Goal: Check status: Check status

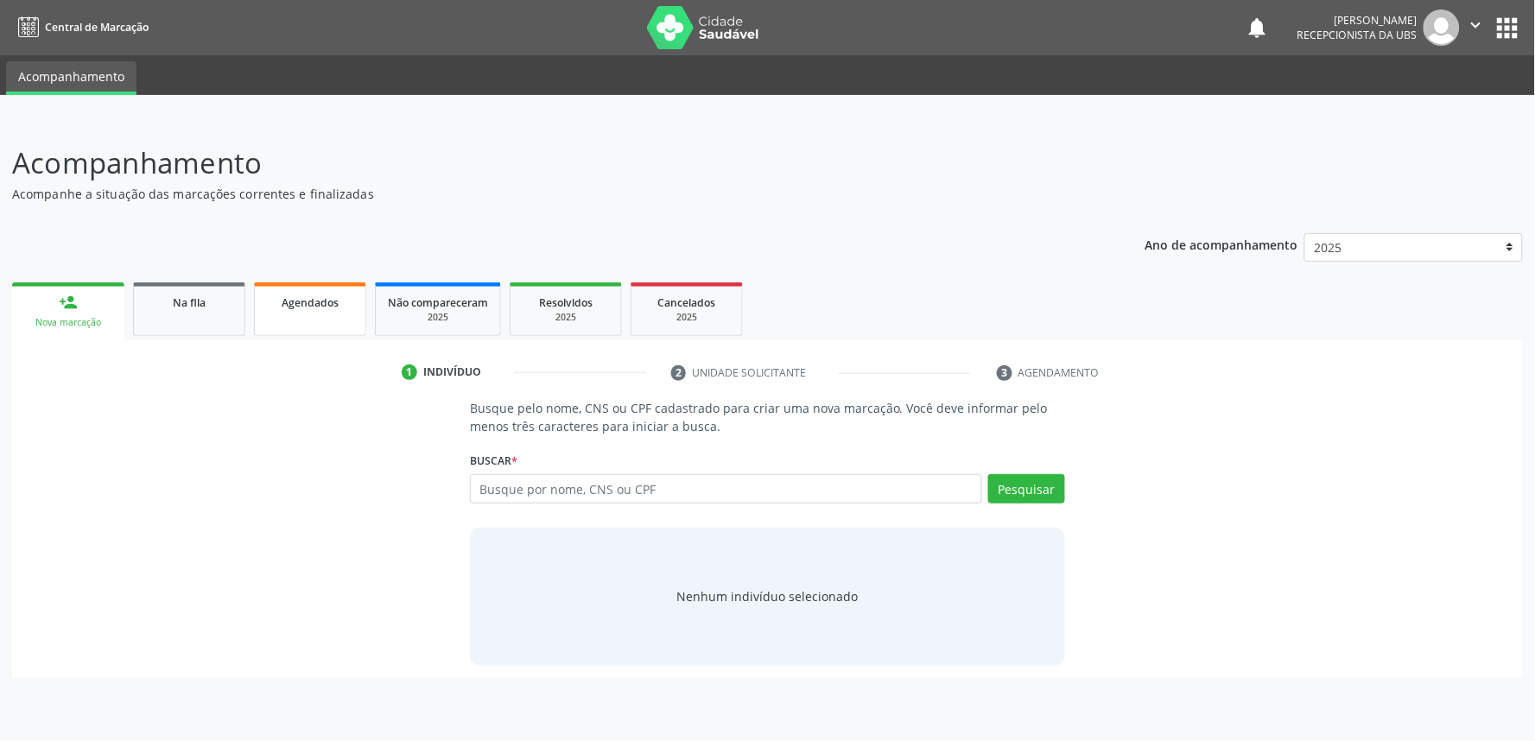
click at [270, 300] on div "Agendados" at bounding box center [310, 302] width 86 height 18
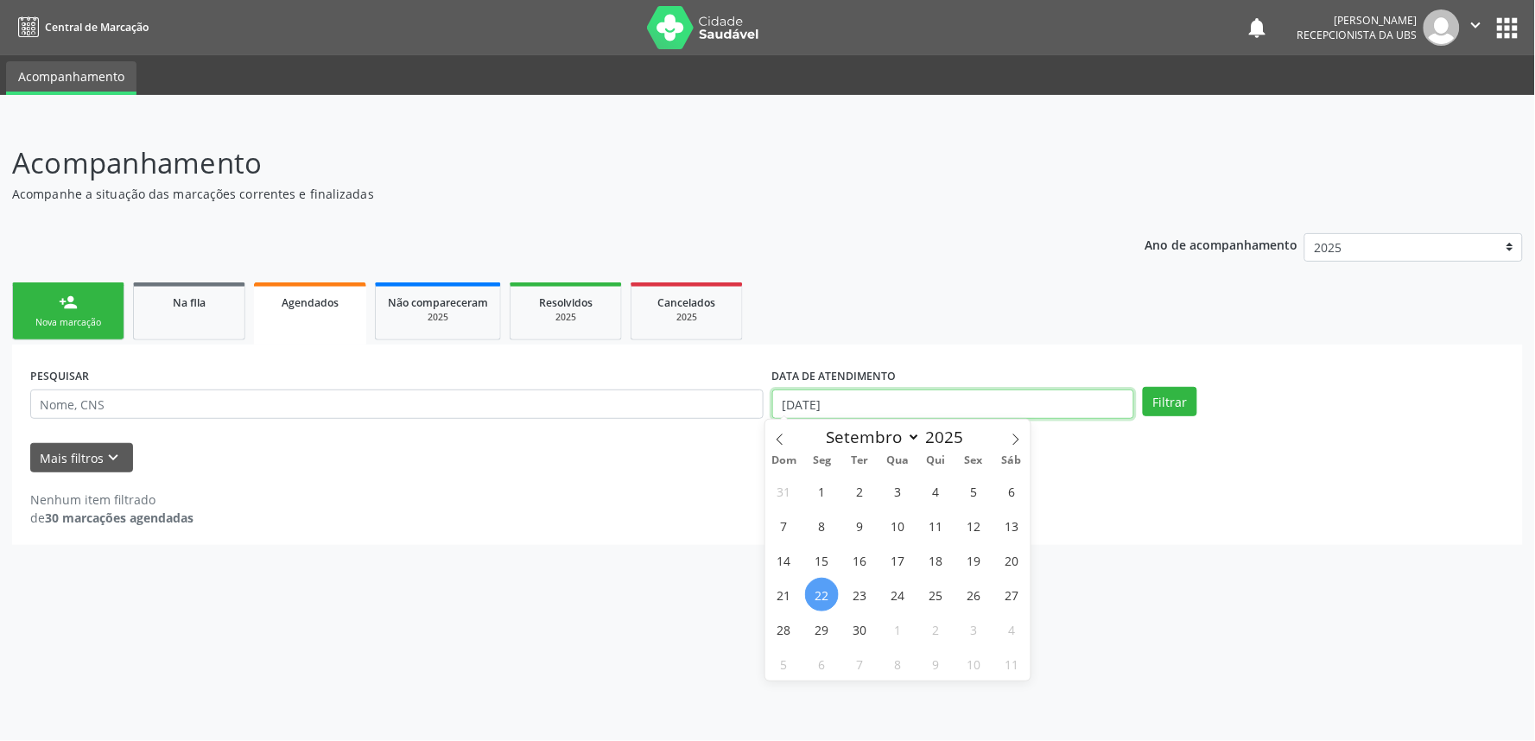
click at [926, 403] on input "[DATE]" at bounding box center [953, 404] width 362 height 29
click at [771, 435] on span at bounding box center [779, 434] width 29 height 29
select select "7"
click at [973, 486] on span "1" at bounding box center [974, 491] width 34 height 34
type input "[DATE]"
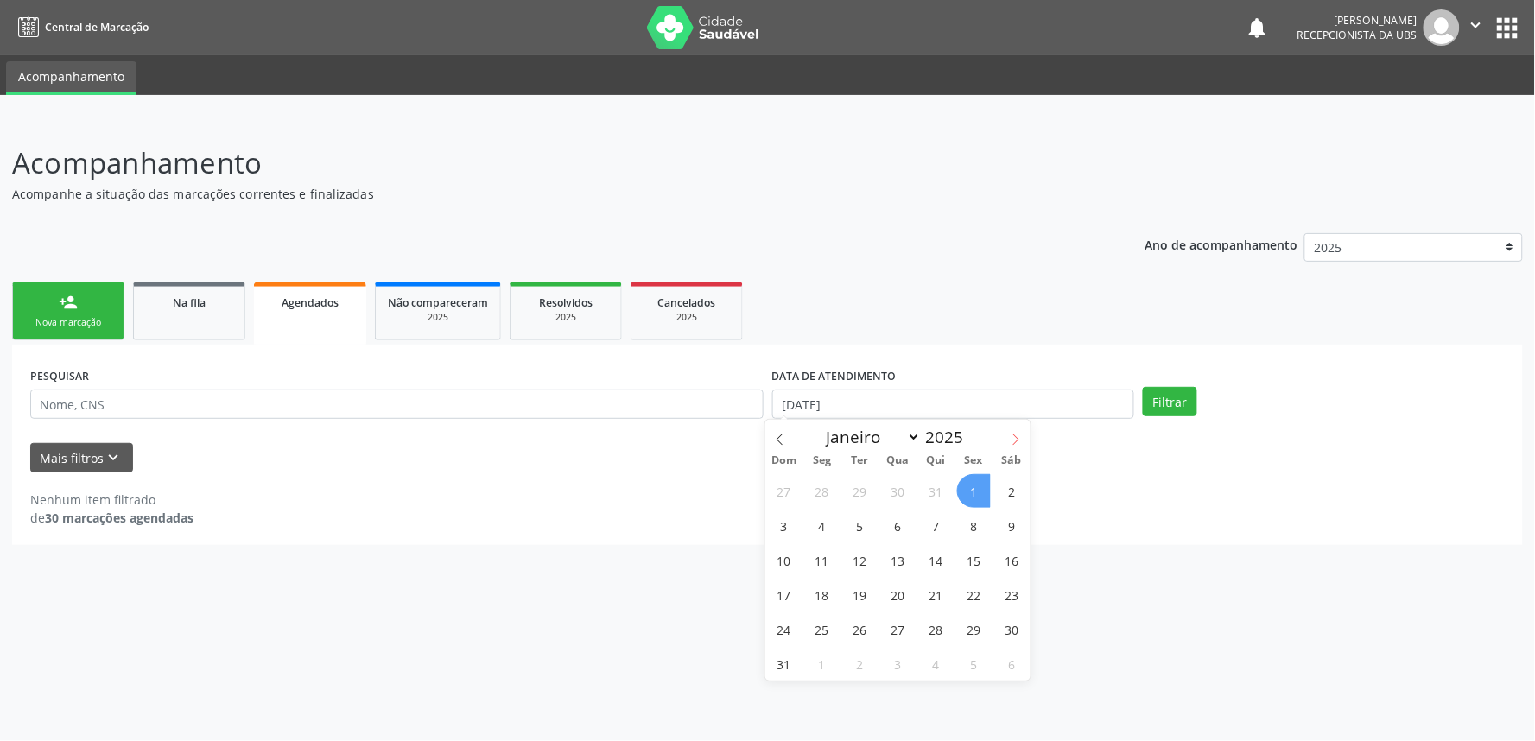
click at [1021, 436] on icon at bounding box center [1016, 440] width 12 height 12
select select "9"
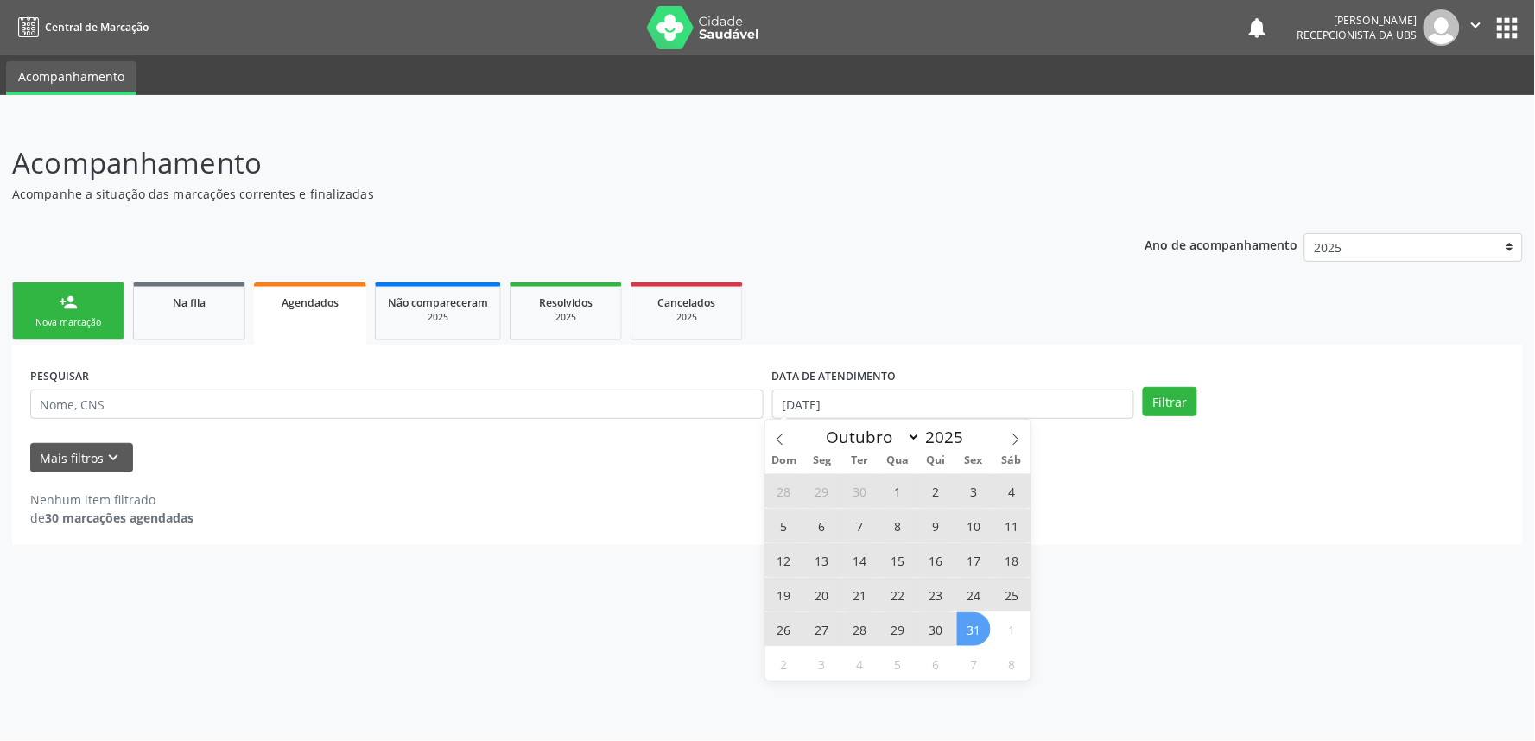
click at [978, 629] on span "31" at bounding box center [974, 629] width 34 height 34
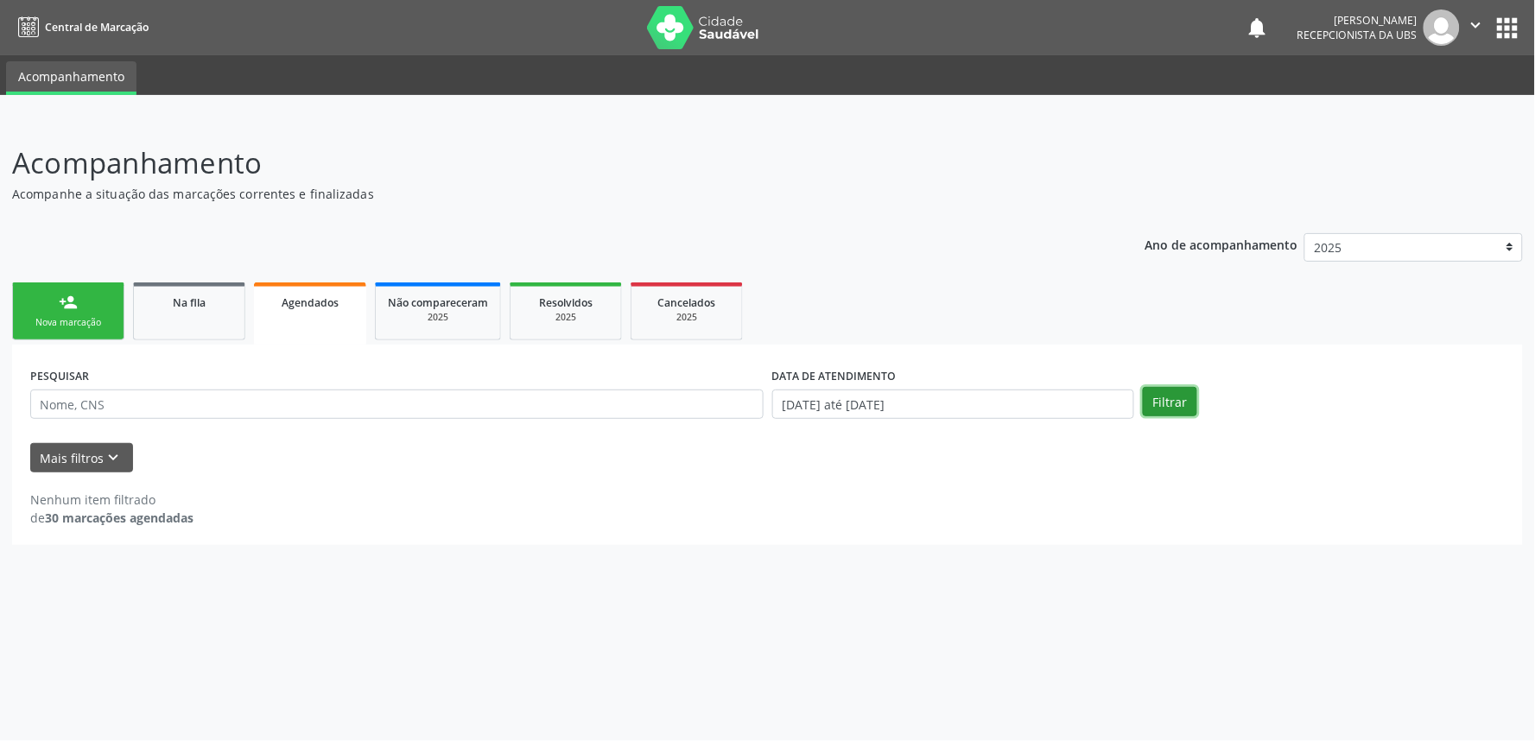
click at [1185, 390] on button "Filtrar" at bounding box center [1170, 401] width 54 height 29
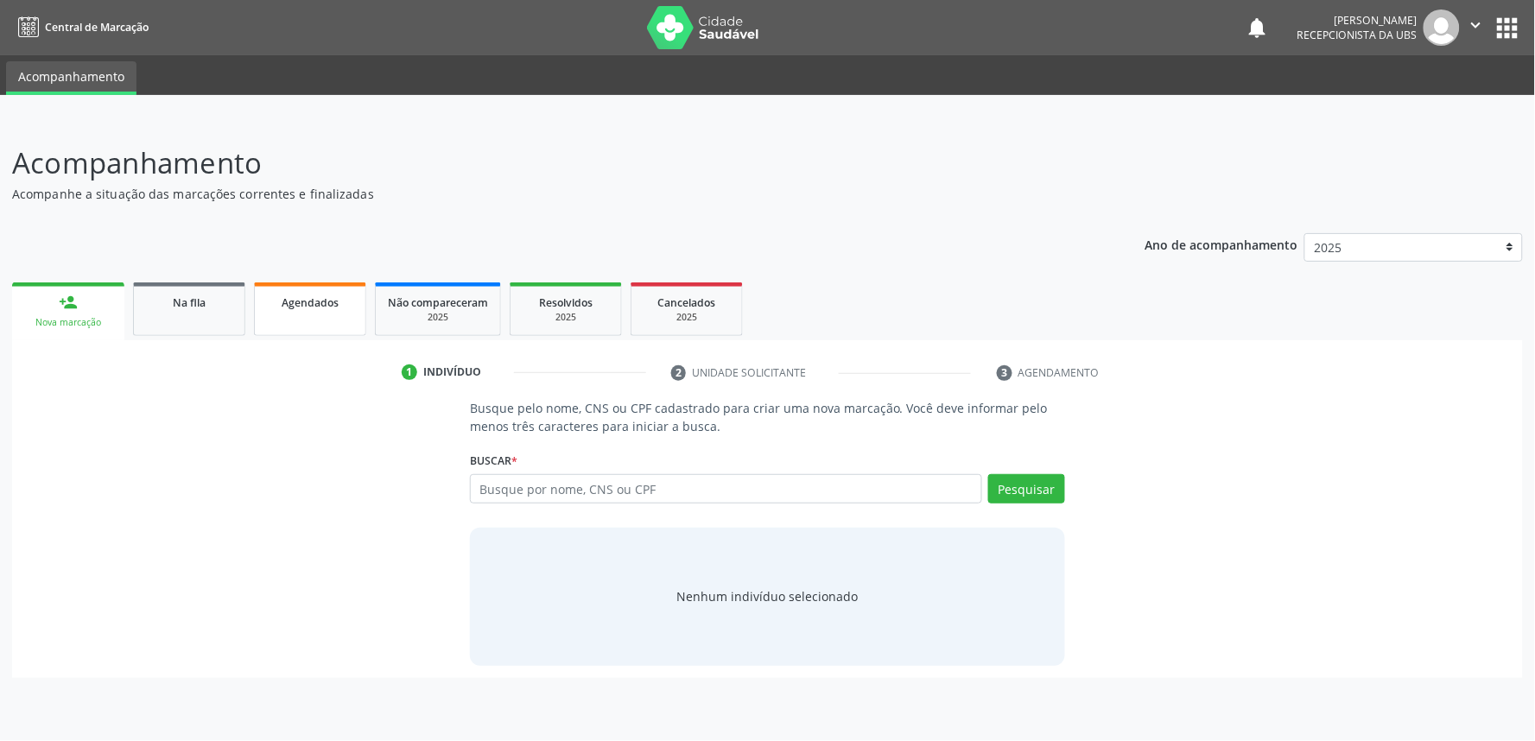
click at [306, 286] on link "Agendados" at bounding box center [310, 309] width 112 height 54
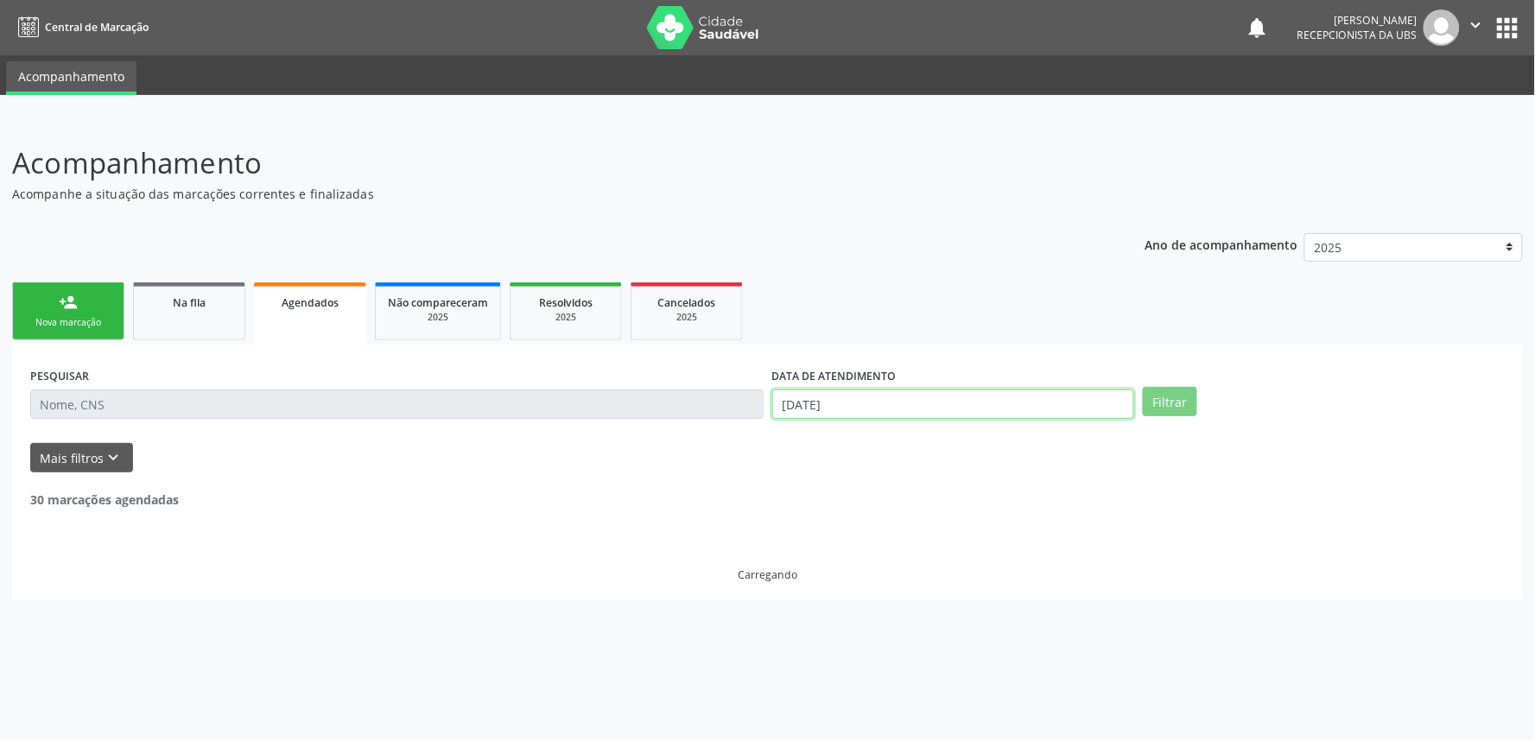
click at [901, 409] on input "[DATE]" at bounding box center [953, 404] width 362 height 29
click at [783, 434] on icon at bounding box center [780, 440] width 12 height 12
select select "7"
click at [973, 495] on span "1" at bounding box center [974, 491] width 34 height 34
type input "[DATE]"
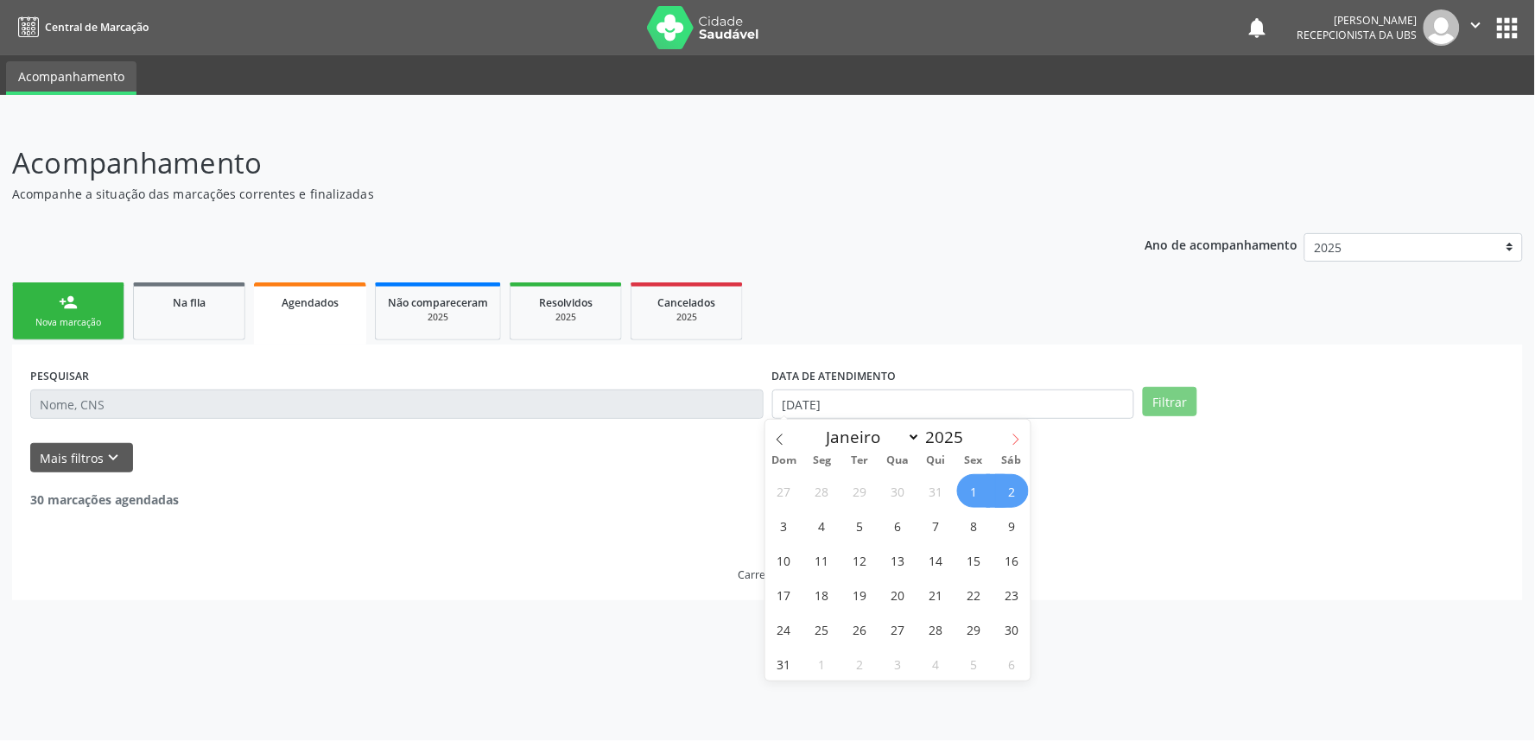
click at [1020, 436] on icon at bounding box center [1016, 440] width 12 height 12
select select "9"
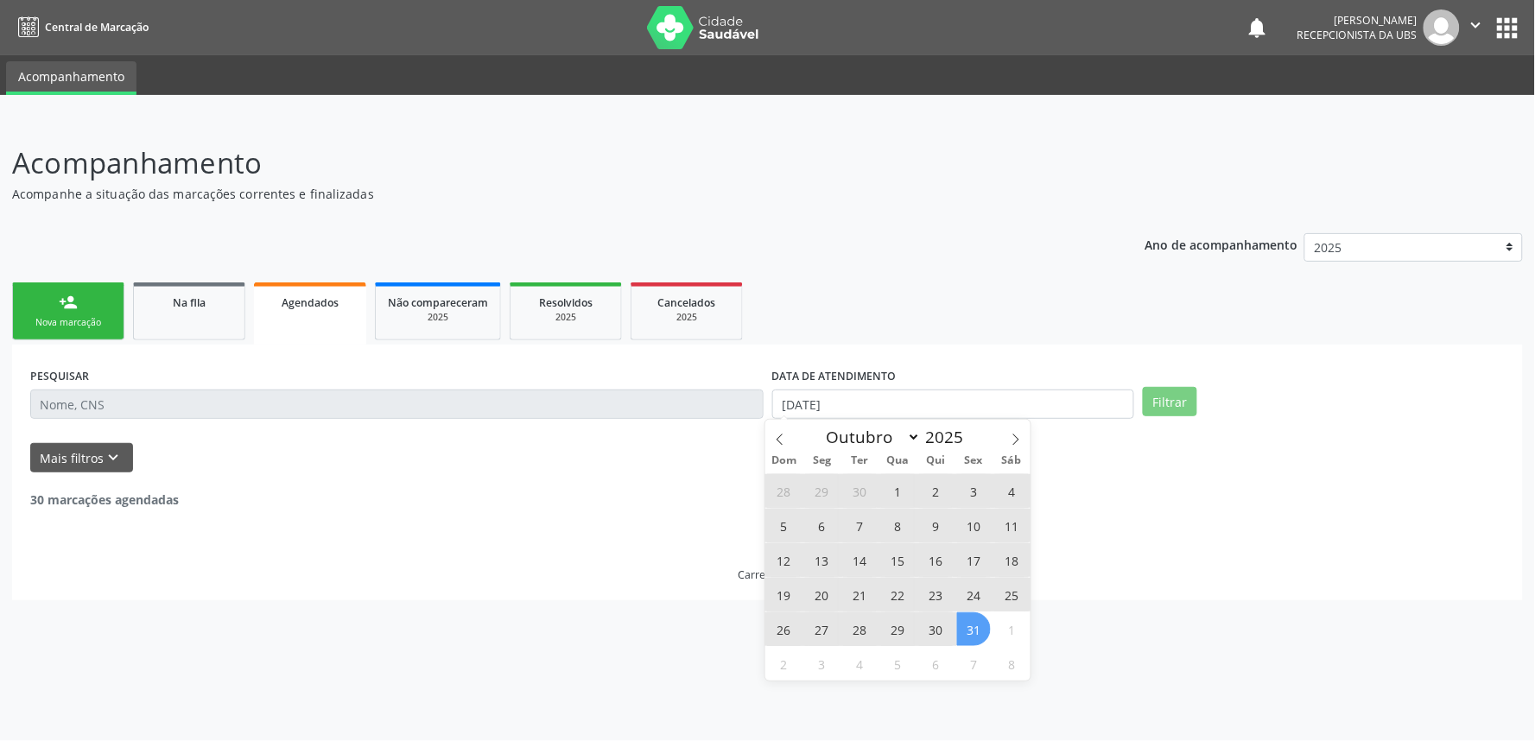
click at [973, 624] on span "31" at bounding box center [974, 629] width 34 height 34
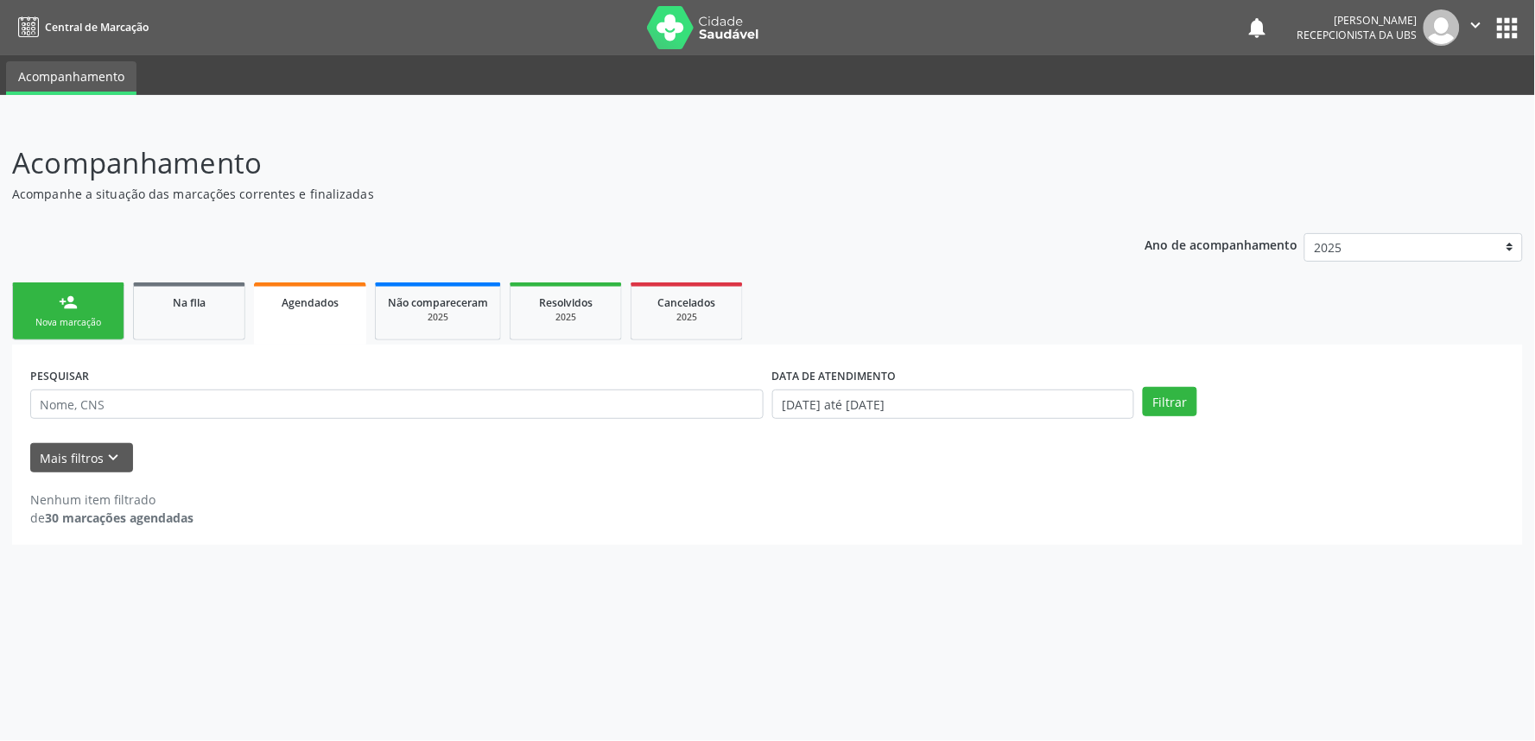
drag, startPoint x: 567, startPoint y: 217, endPoint x: 851, endPoint y: 179, distance: 285.8
click at [851, 179] on p "Acompanhamento" at bounding box center [540, 163] width 1057 height 43
click at [1166, 403] on button "Filtrar" at bounding box center [1170, 401] width 54 height 29
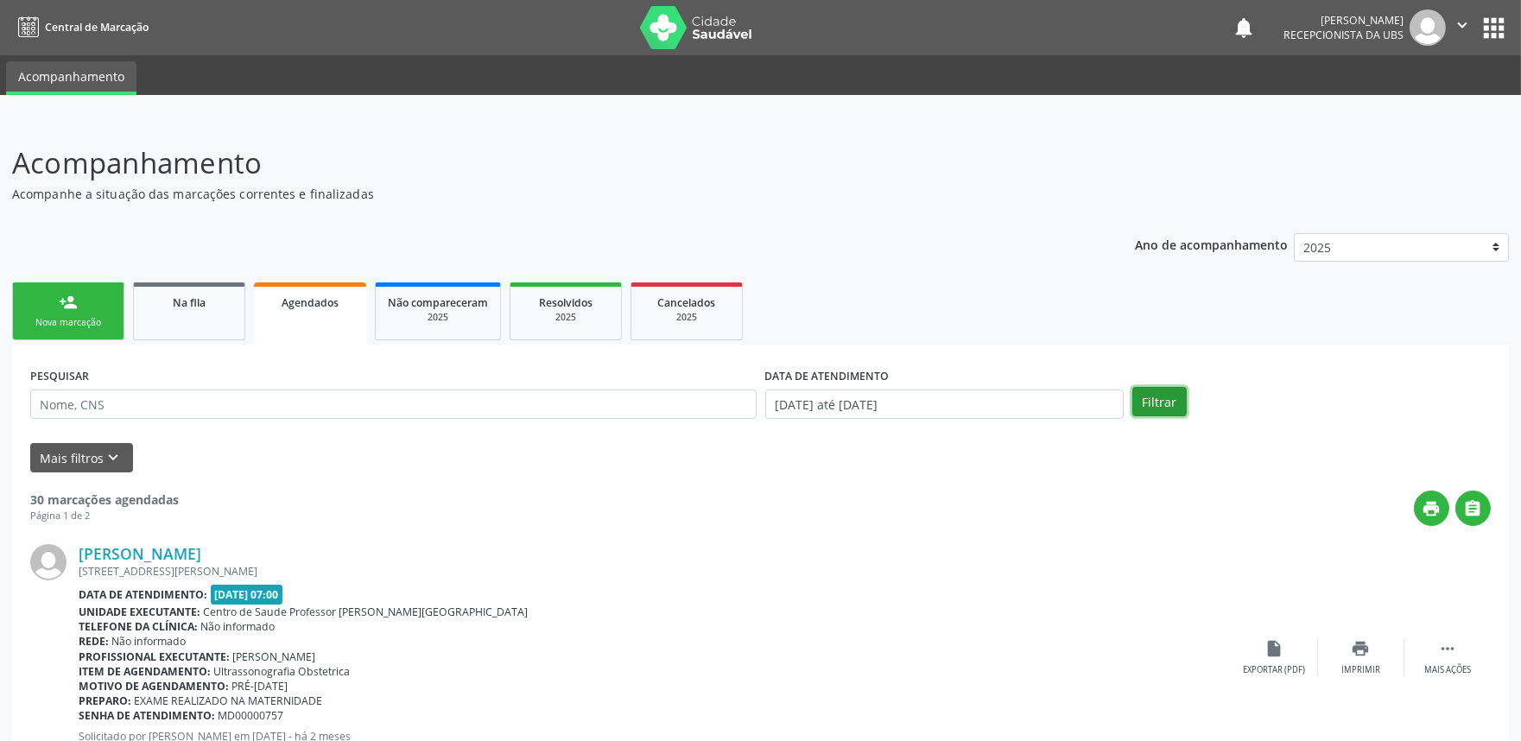
drag, startPoint x: 1166, startPoint y: 408, endPoint x: 1244, endPoint y: 411, distance: 77.8
drag, startPoint x: 1244, startPoint y: 411, endPoint x: 1499, endPoint y: 412, distance: 255.7
click at [1410, 403] on div "Filtrar" at bounding box center [1311, 401] width 367 height 29
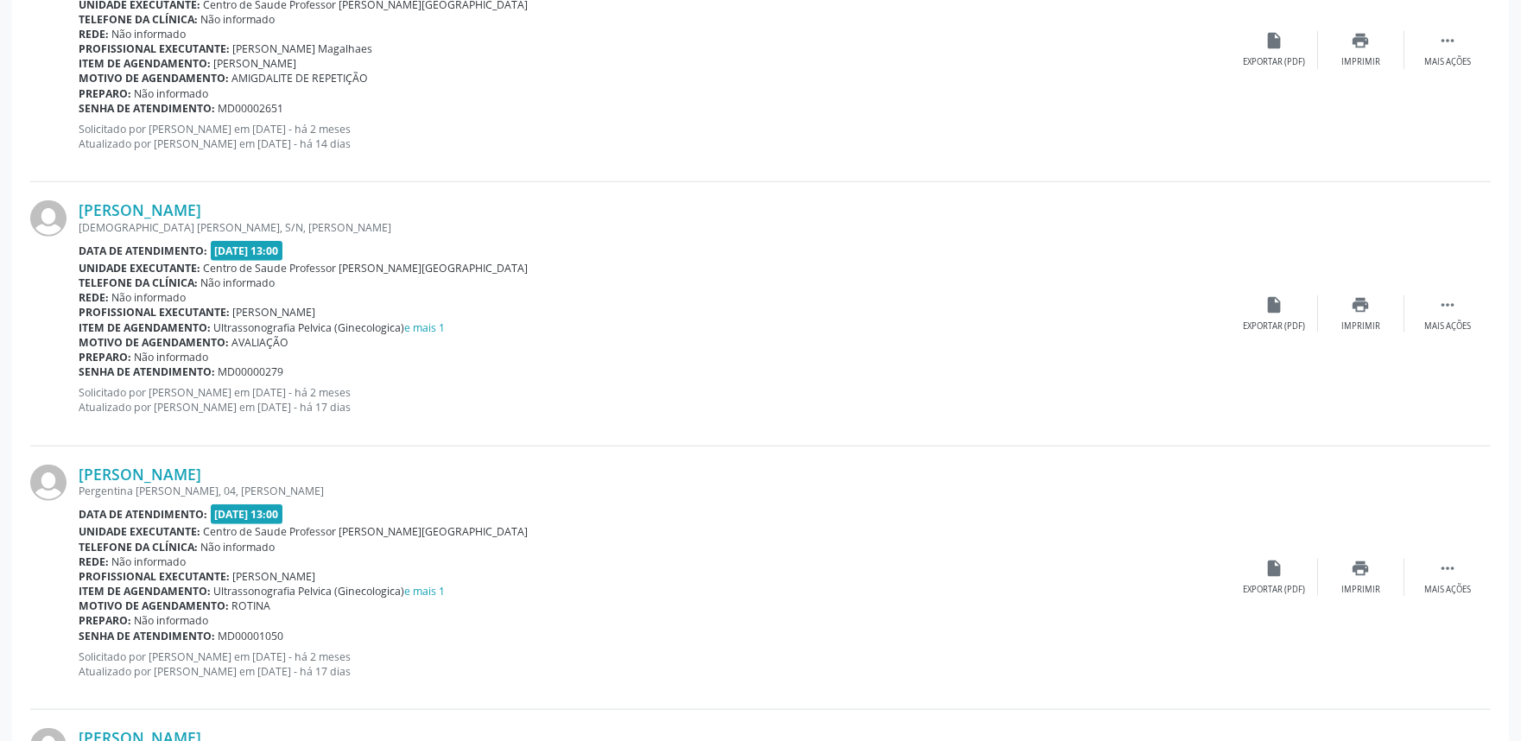
scroll to position [3820, 0]
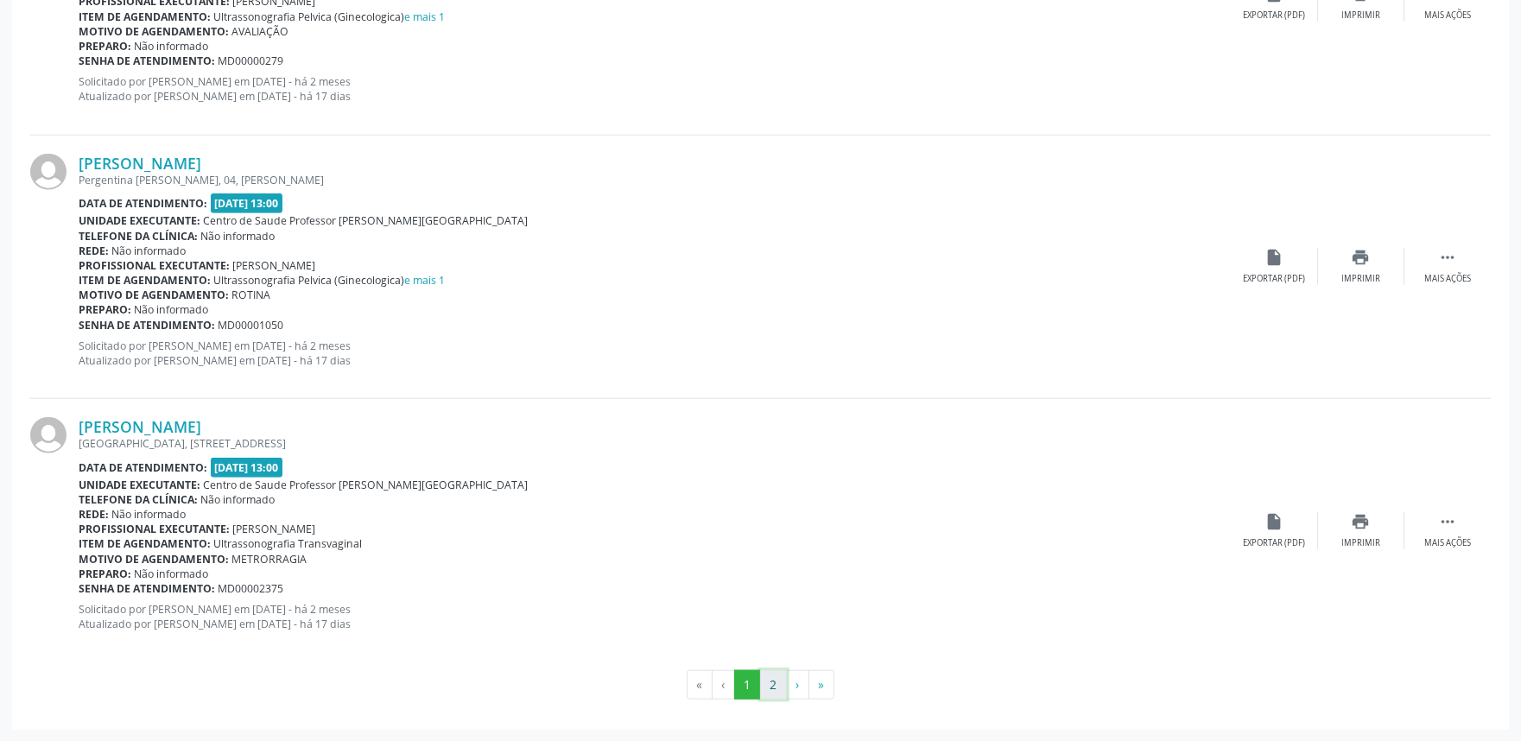
click at [778, 683] on button "2" at bounding box center [773, 684] width 27 height 29
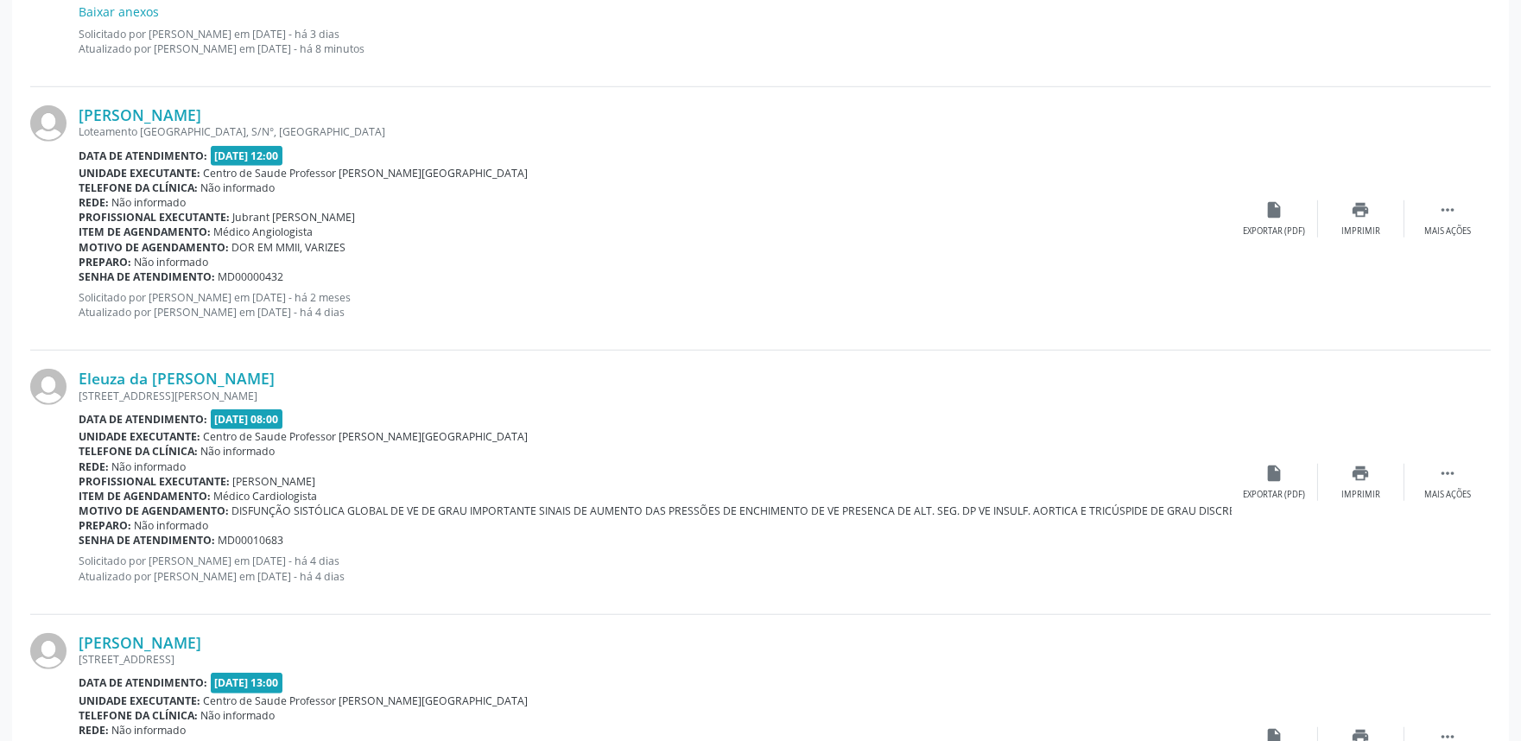
scroll to position [3838, 0]
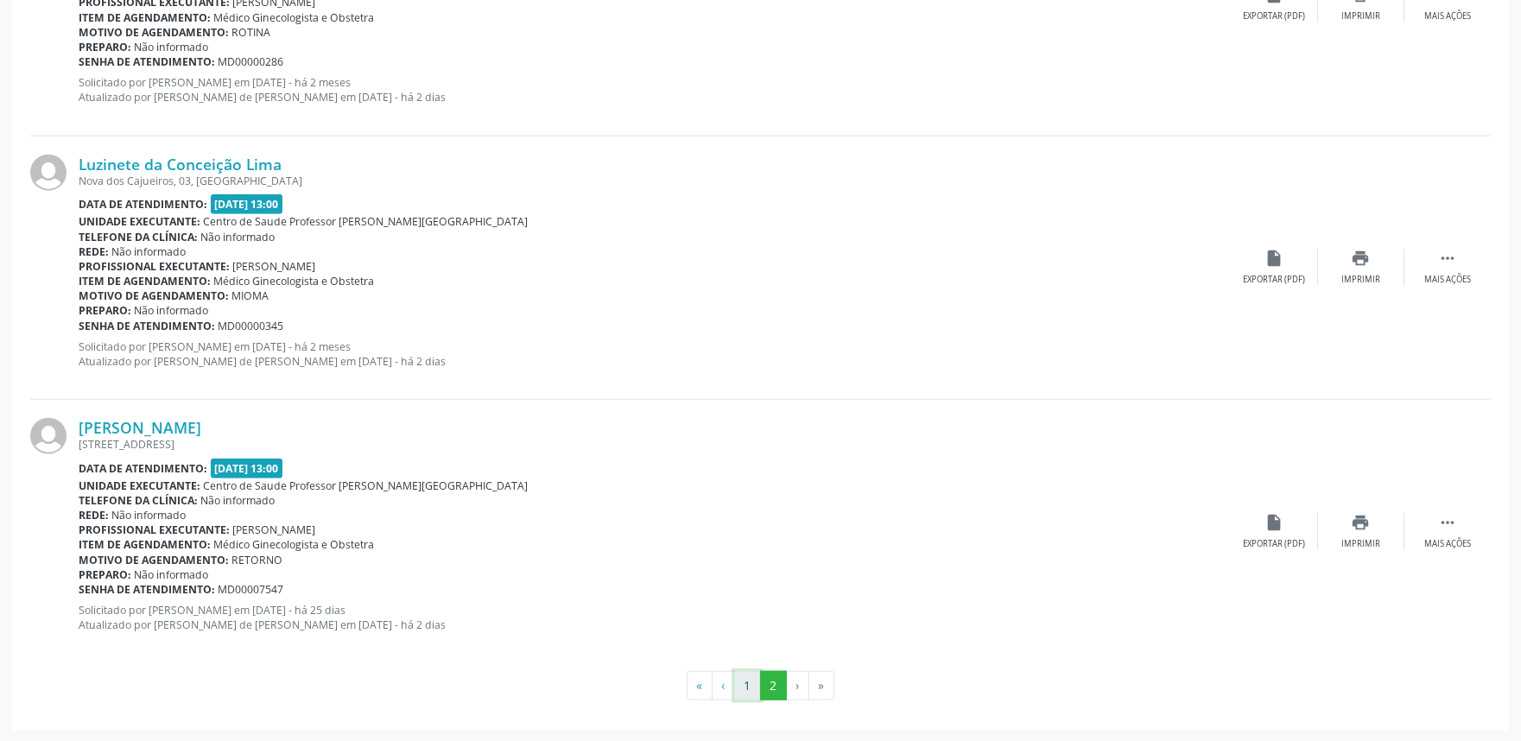
click at [741, 685] on button "1" at bounding box center [747, 685] width 27 height 29
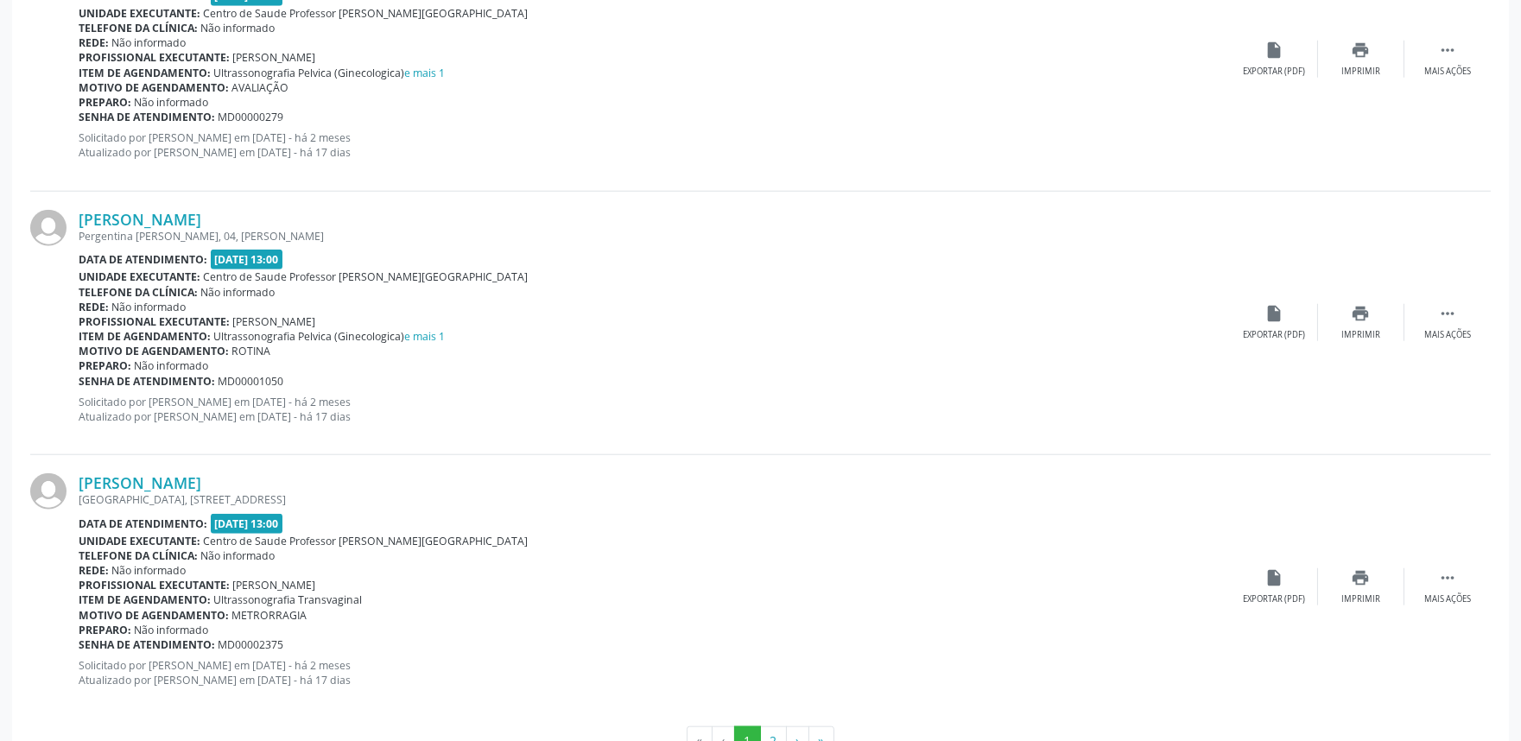
scroll to position [3820, 0]
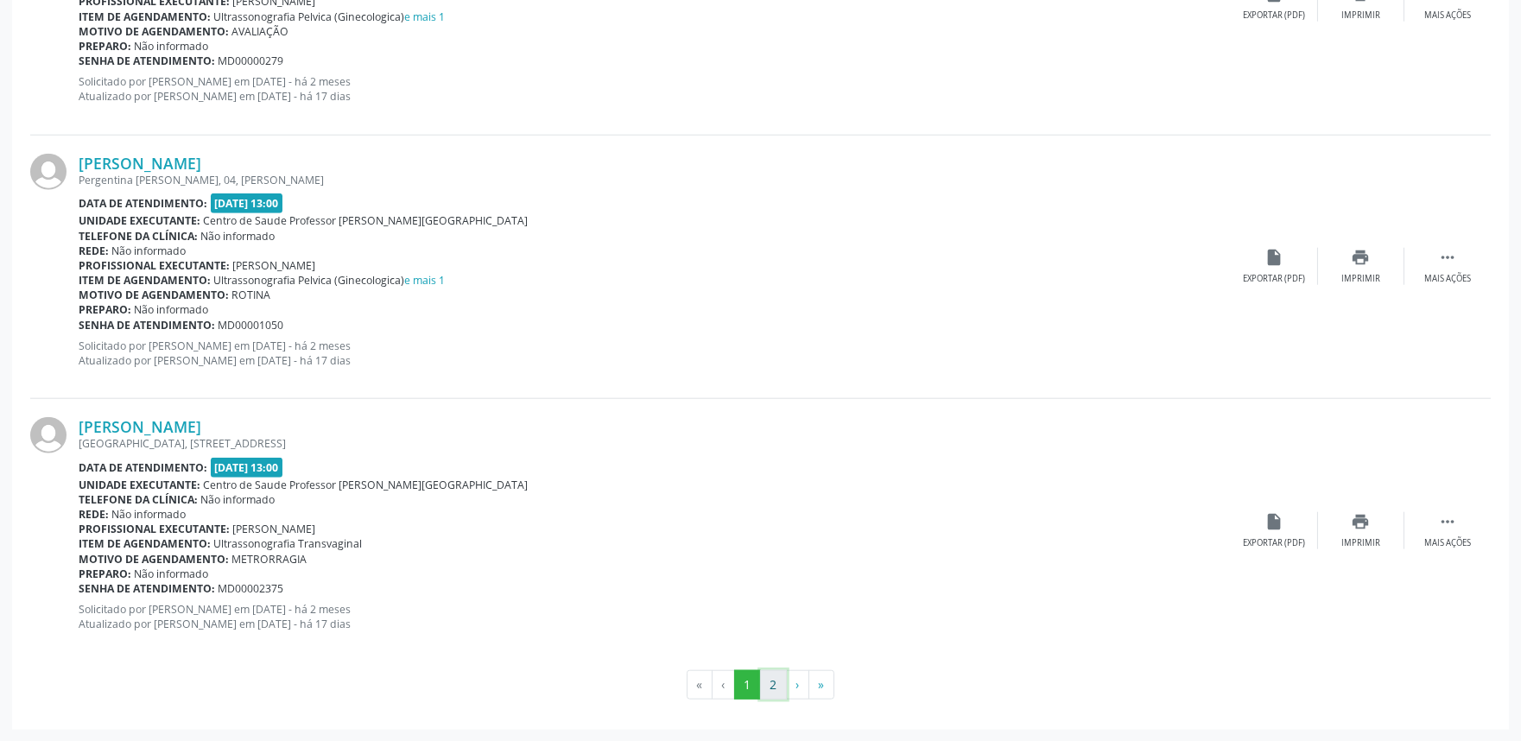
click at [771, 676] on button "2" at bounding box center [773, 684] width 27 height 29
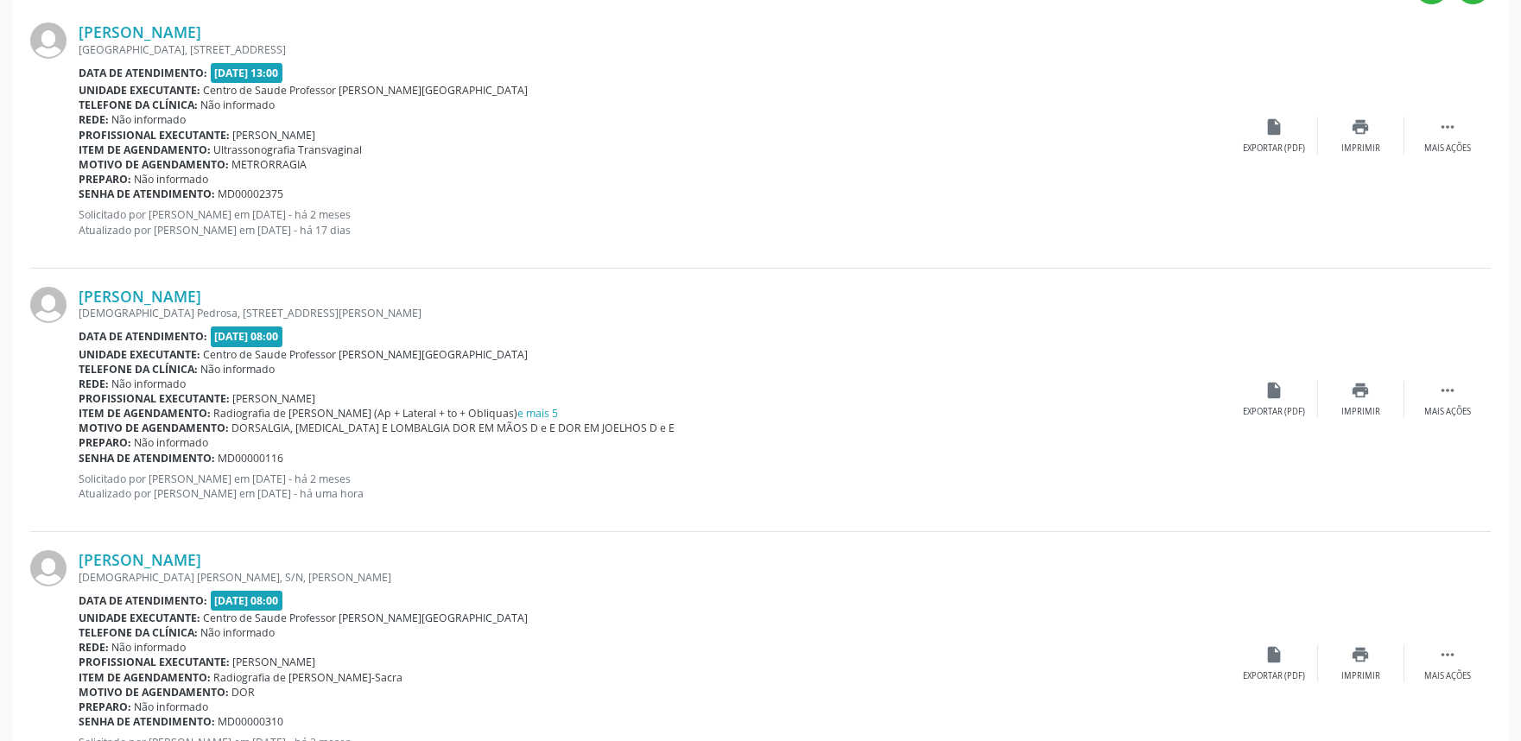
scroll to position [533, 0]
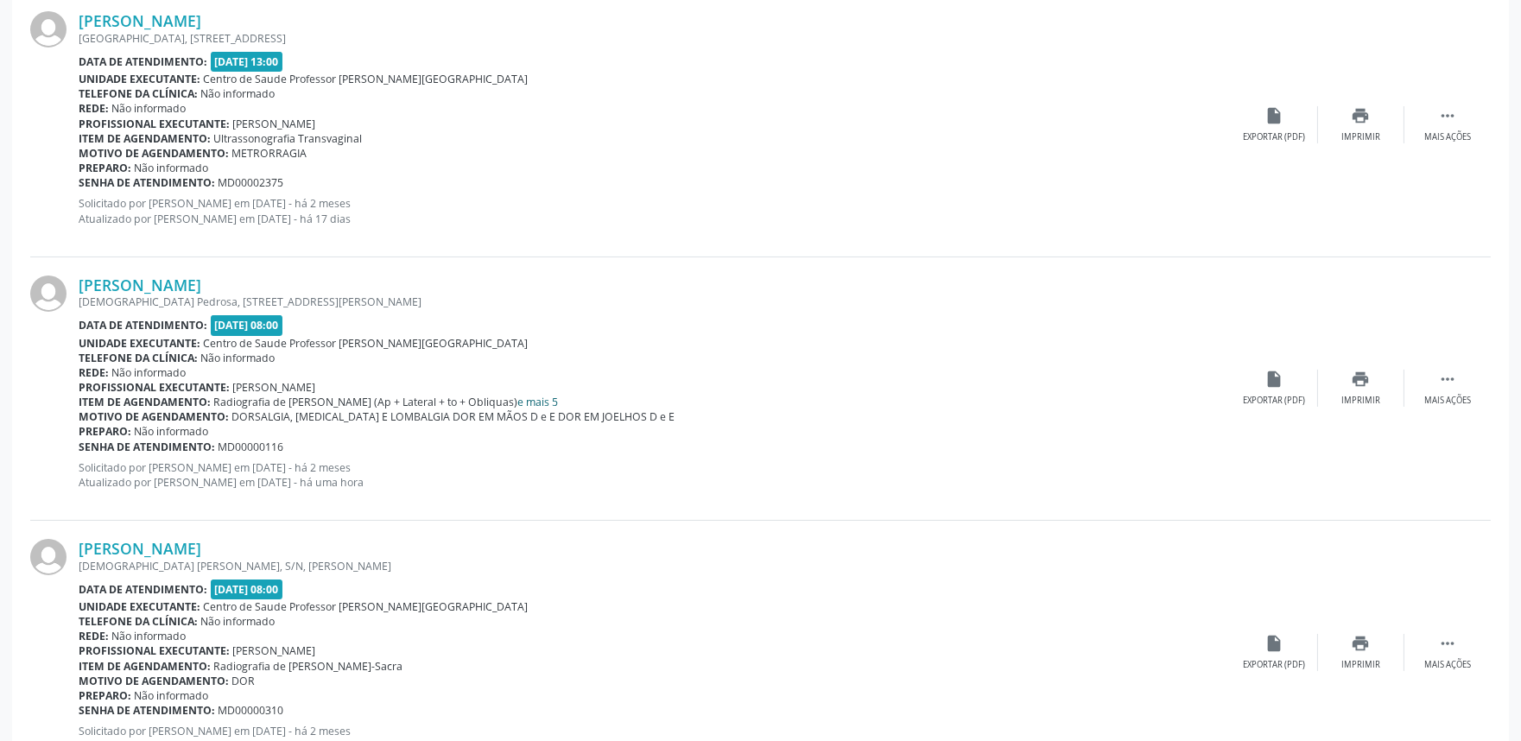
click at [527, 396] on link "e mais 5" at bounding box center [538, 402] width 41 height 15
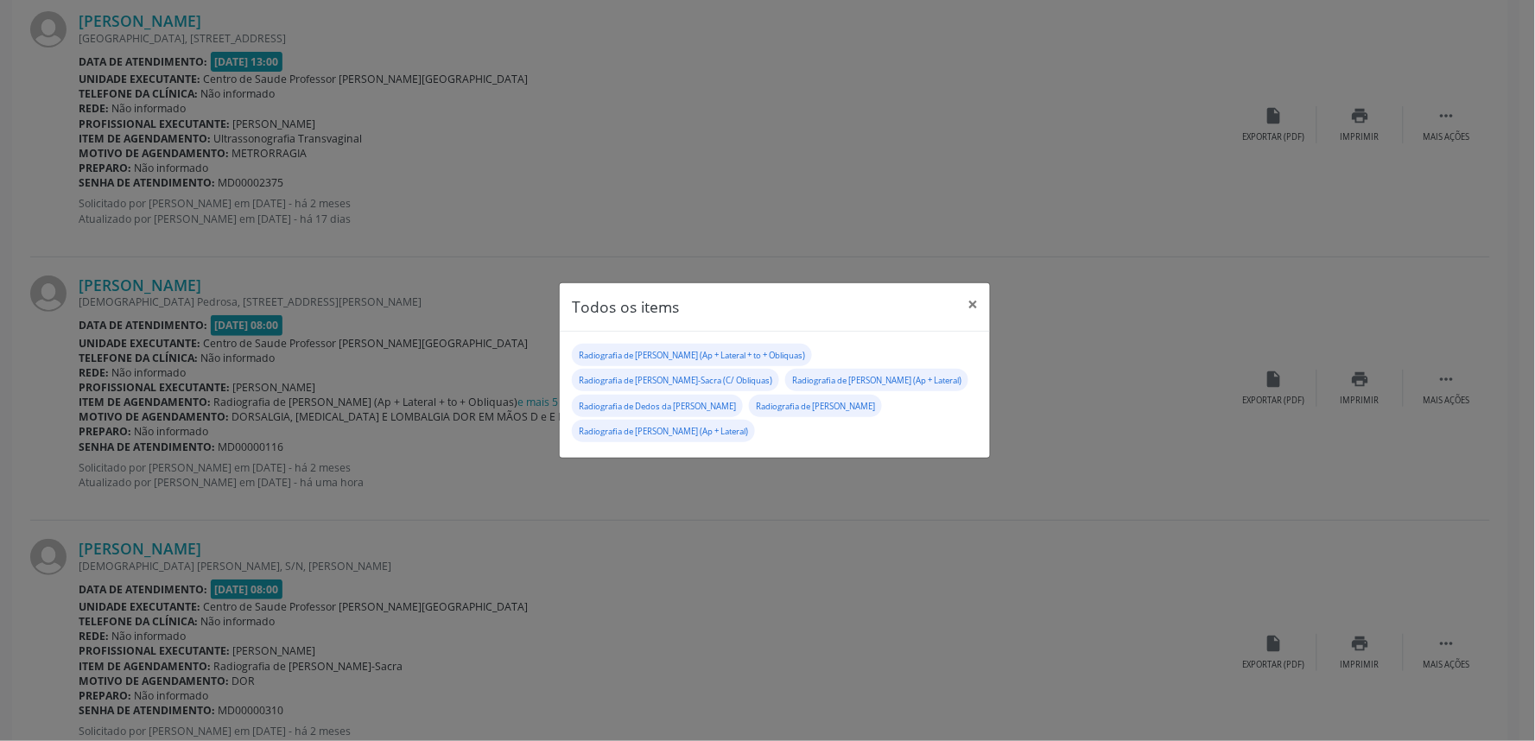
click at [510, 434] on div "Todos os items × Radiografia de [PERSON_NAME] (Ap + Lateral + to + Obliquas) Ra…" at bounding box center [767, 370] width 1535 height 741
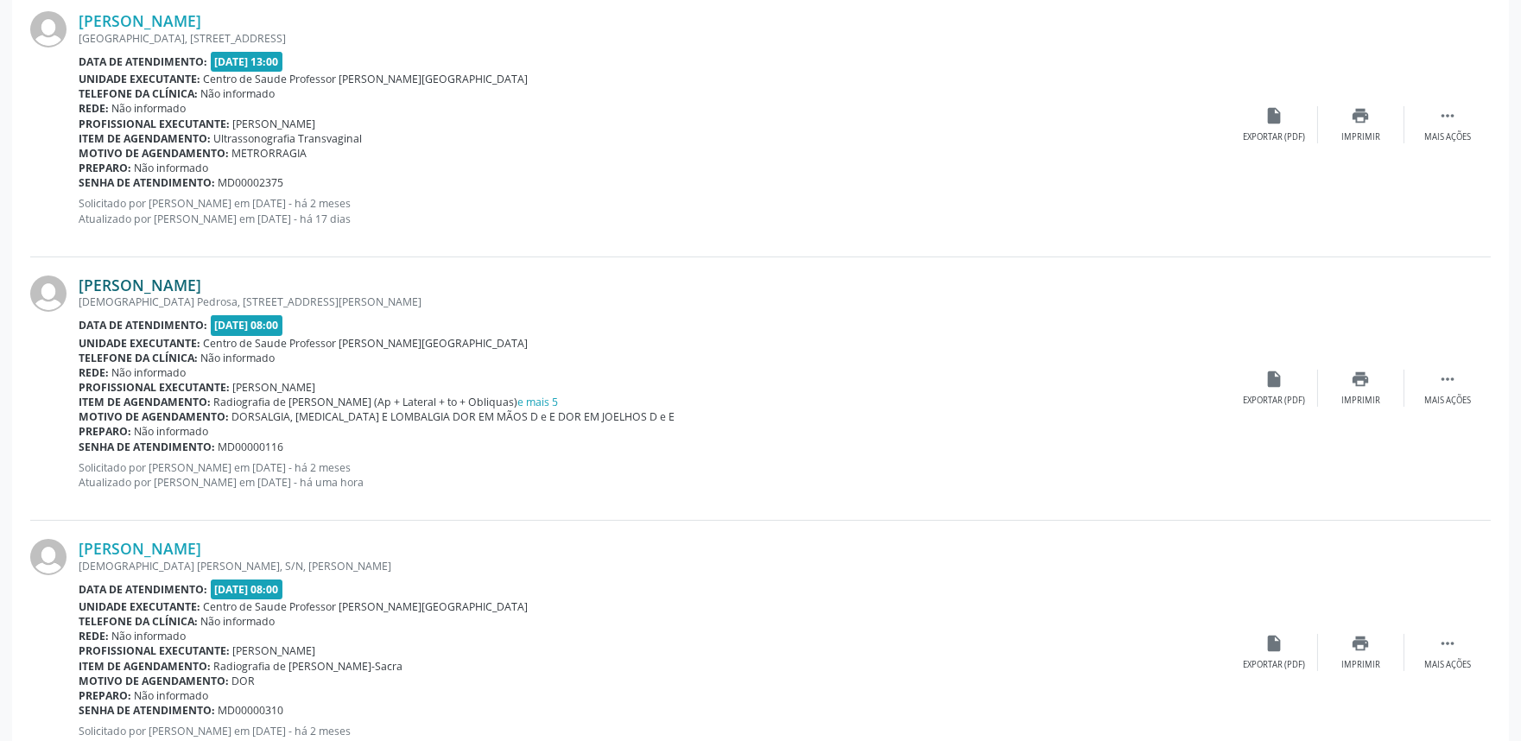
click at [201, 281] on link "[PERSON_NAME]" at bounding box center [140, 285] width 123 height 19
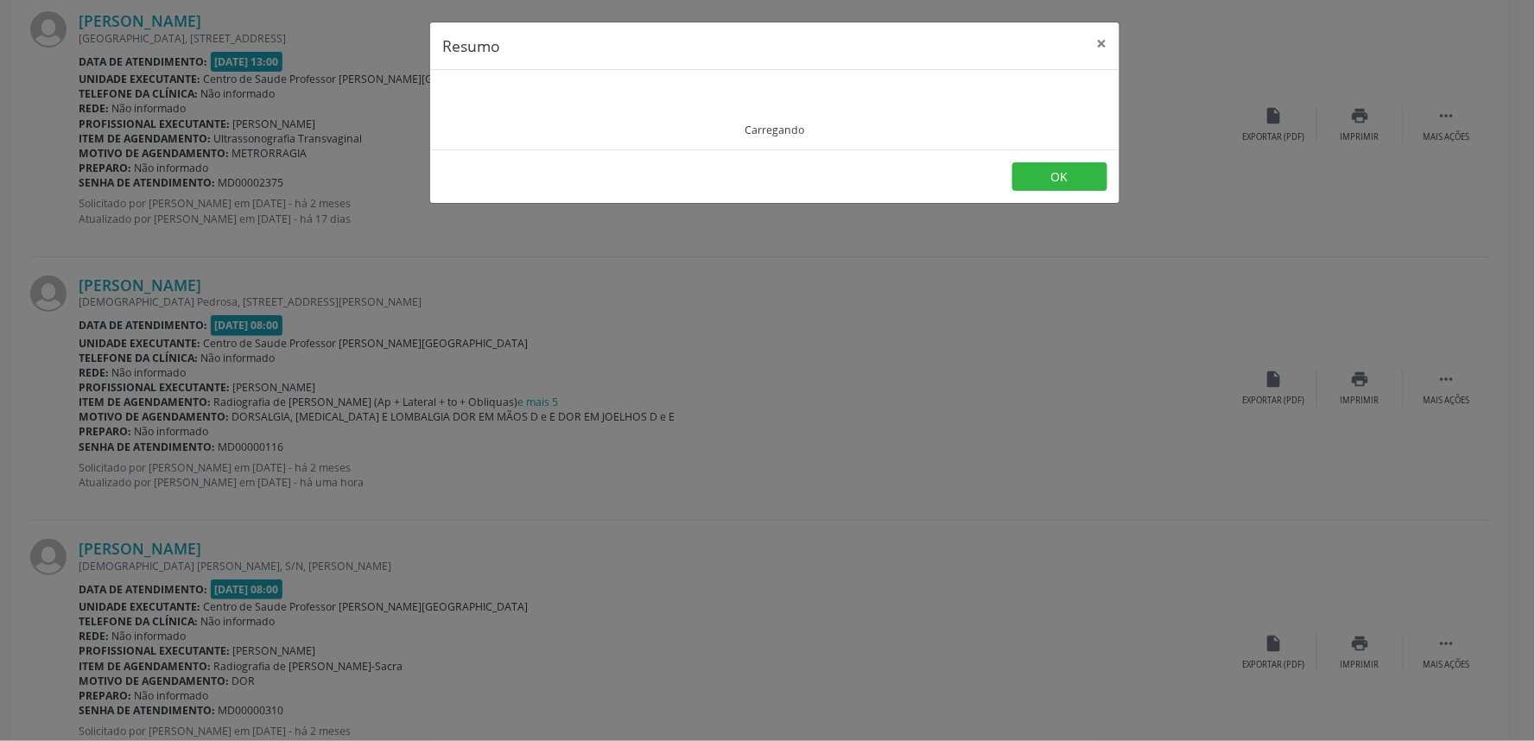
click at [290, 443] on div "Resumo × Carregando OK" at bounding box center [767, 370] width 1535 height 741
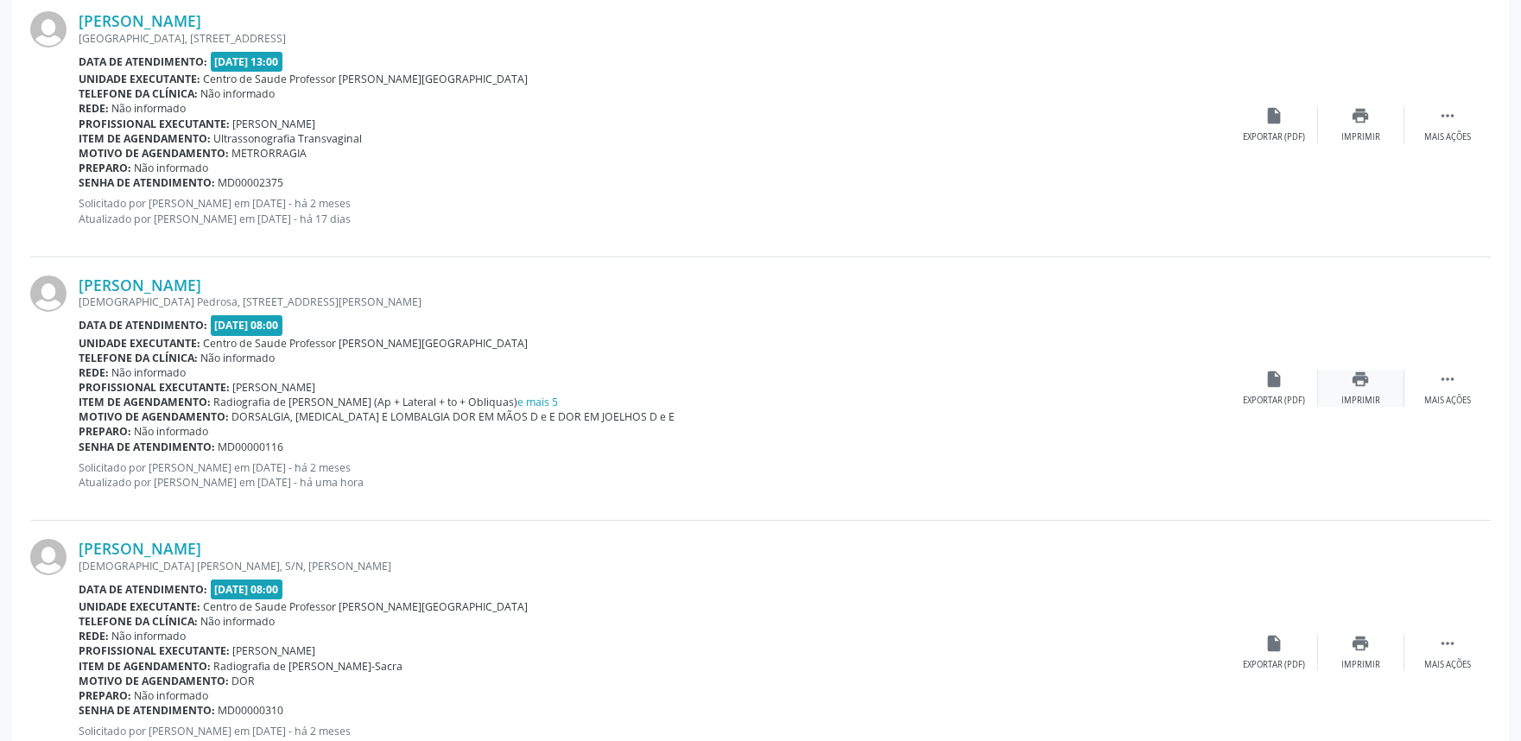
click at [1366, 392] on div "print Imprimir" at bounding box center [1361, 388] width 86 height 37
click at [201, 280] on link "[PERSON_NAME]" at bounding box center [140, 285] width 123 height 19
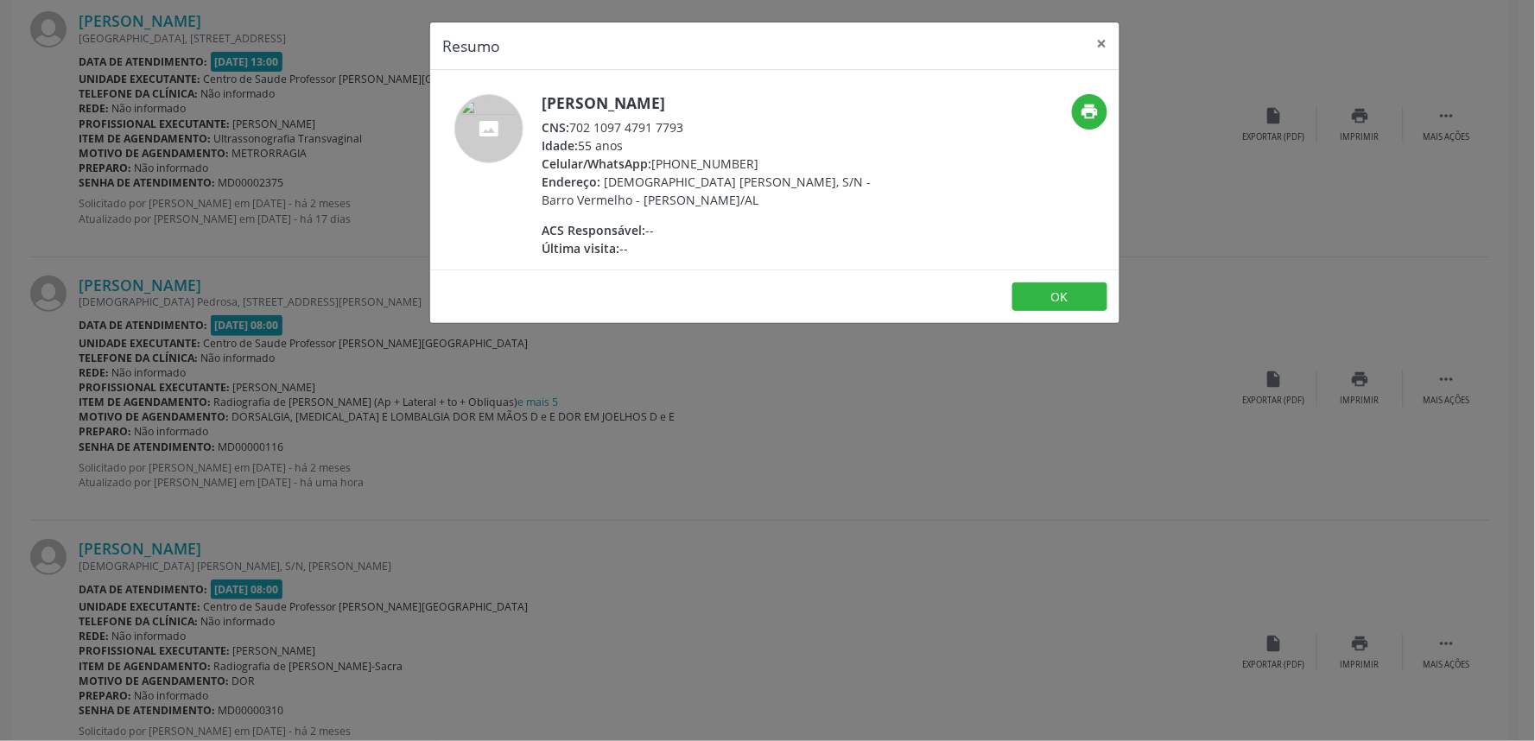
drag, startPoint x: 572, startPoint y: 126, endPoint x: 694, endPoint y: 124, distance: 121.8
click at [694, 124] on div "CNS: 702 1097 4791 7793" at bounding box center [710, 127] width 336 height 18
copy div "702 1097 4791 7793"
click at [753, 458] on div "Resumo × [PERSON_NAME] CNS: 702 1097 4791 7793 Idade: 55 anos Celular/WhatsApp:…" at bounding box center [767, 370] width 1535 height 741
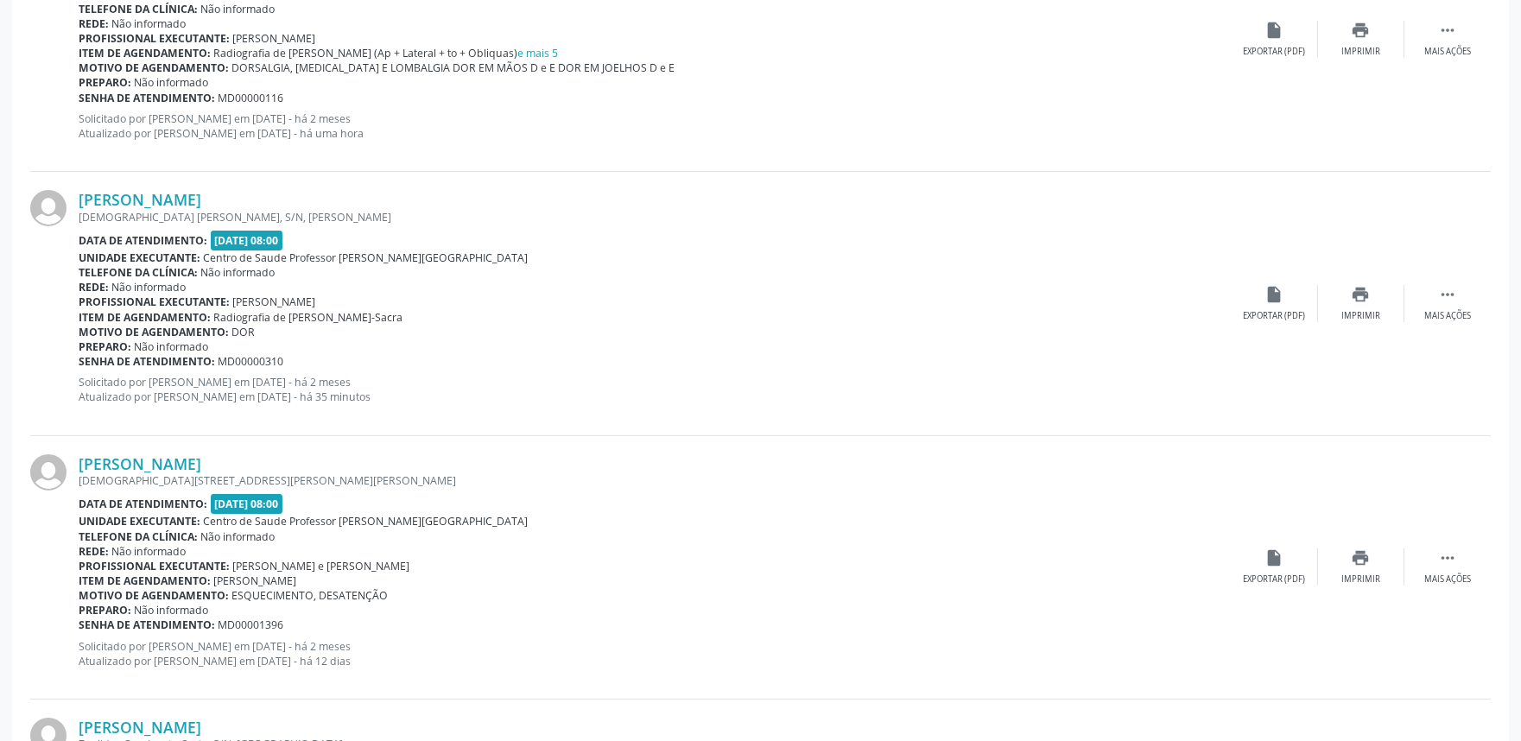
scroll to position [894, 0]
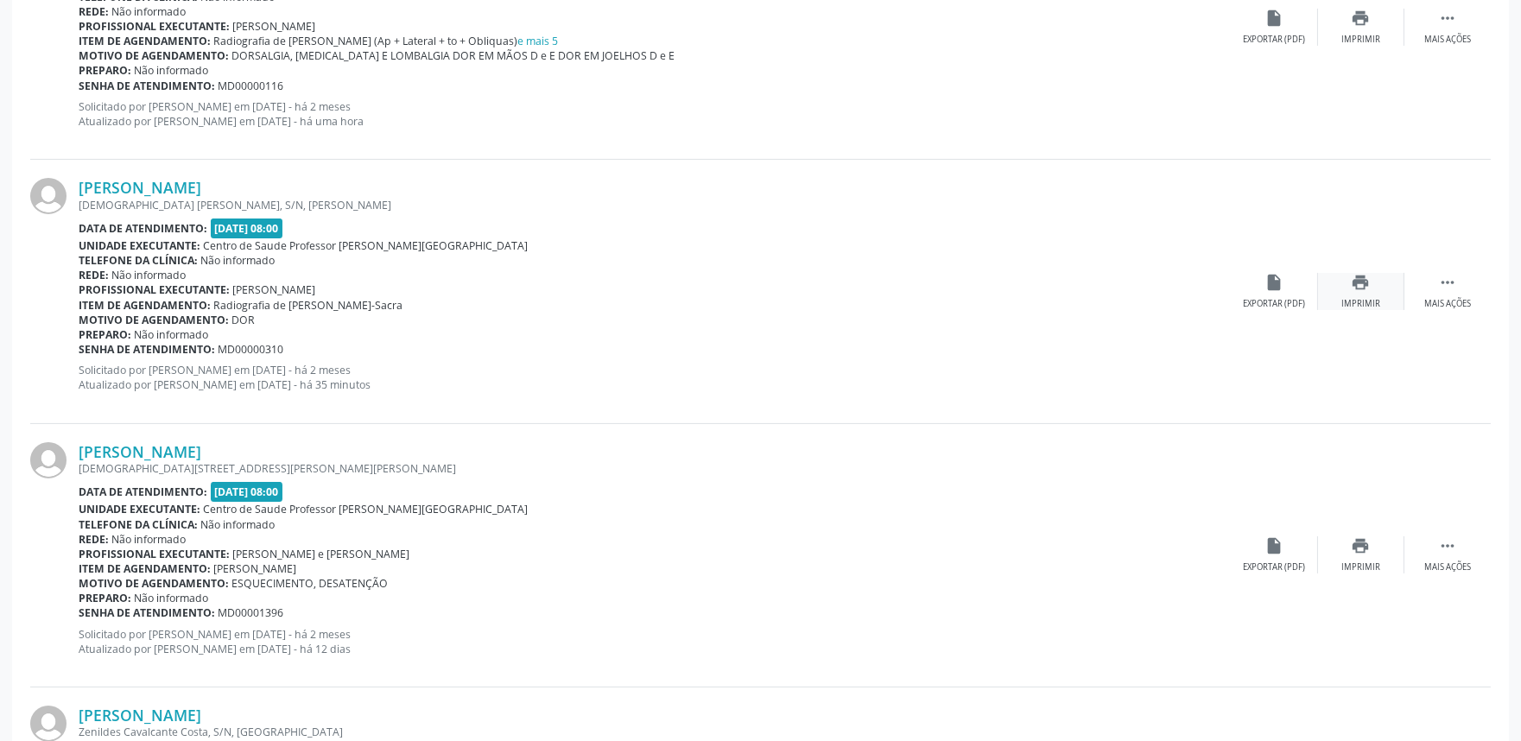
click at [1346, 273] on div "print Imprimir" at bounding box center [1361, 291] width 86 height 37
click at [147, 183] on link "[PERSON_NAME]" at bounding box center [140, 187] width 123 height 19
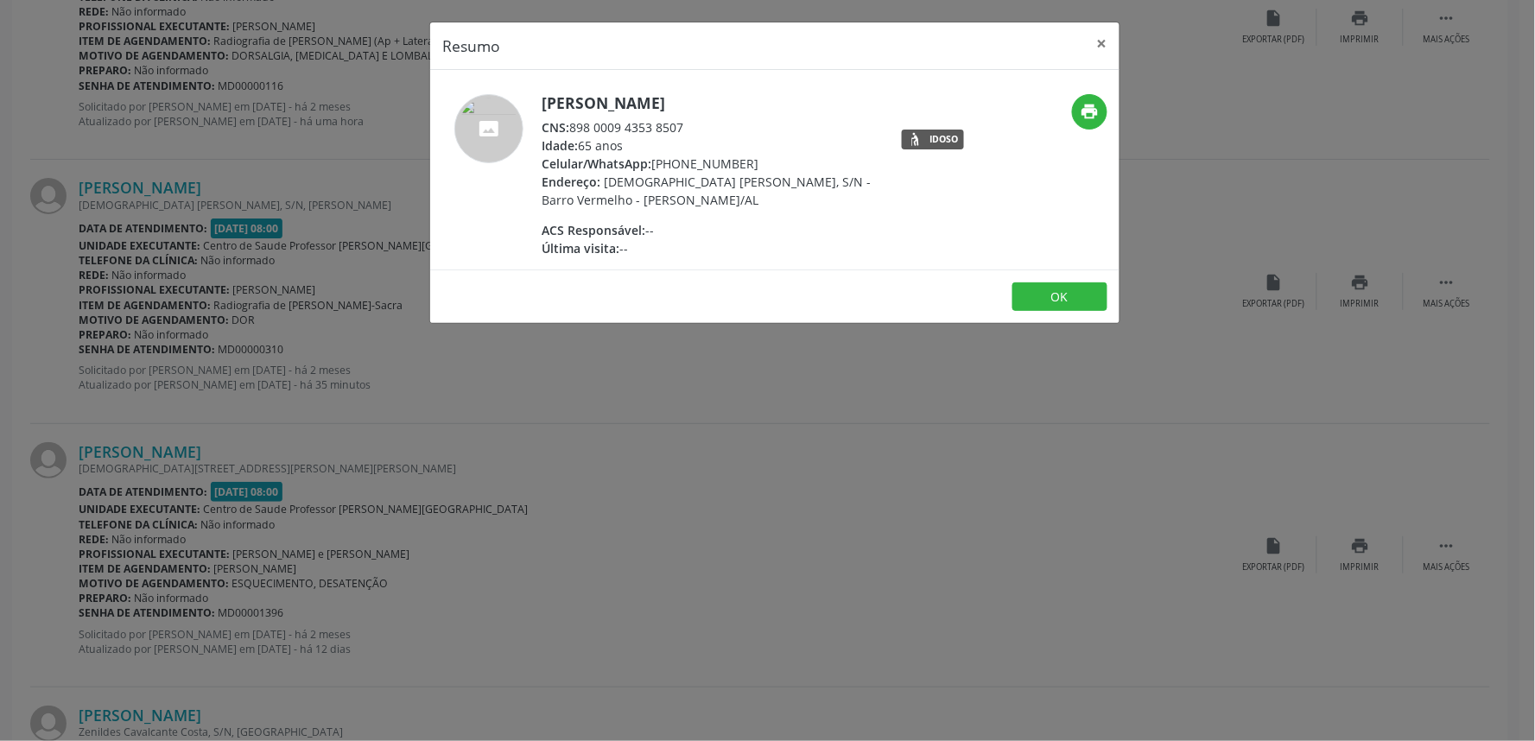
drag, startPoint x: 570, startPoint y: 128, endPoint x: 691, endPoint y: 121, distance: 121.1
click at [691, 121] on div "CNS: 898 0009 4353 8507" at bounding box center [710, 127] width 336 height 18
copy div "898 0009 4353 8507"
click at [632, 406] on div "Resumo × [PERSON_NAME] CNS: 898 0009 4353 8507 Idade: 65 anos Celular/WhatsApp:…" at bounding box center [767, 370] width 1535 height 741
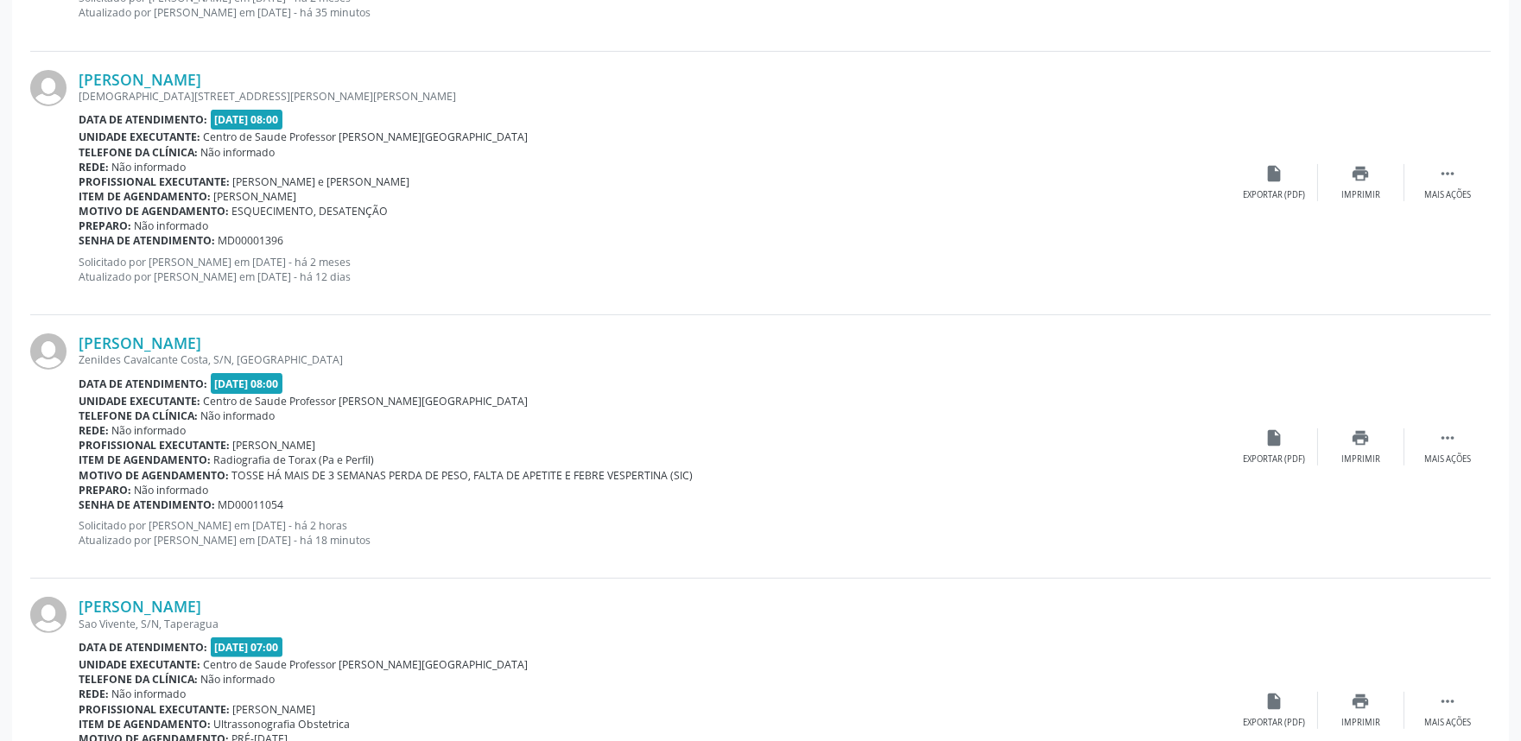
scroll to position [1254, 0]
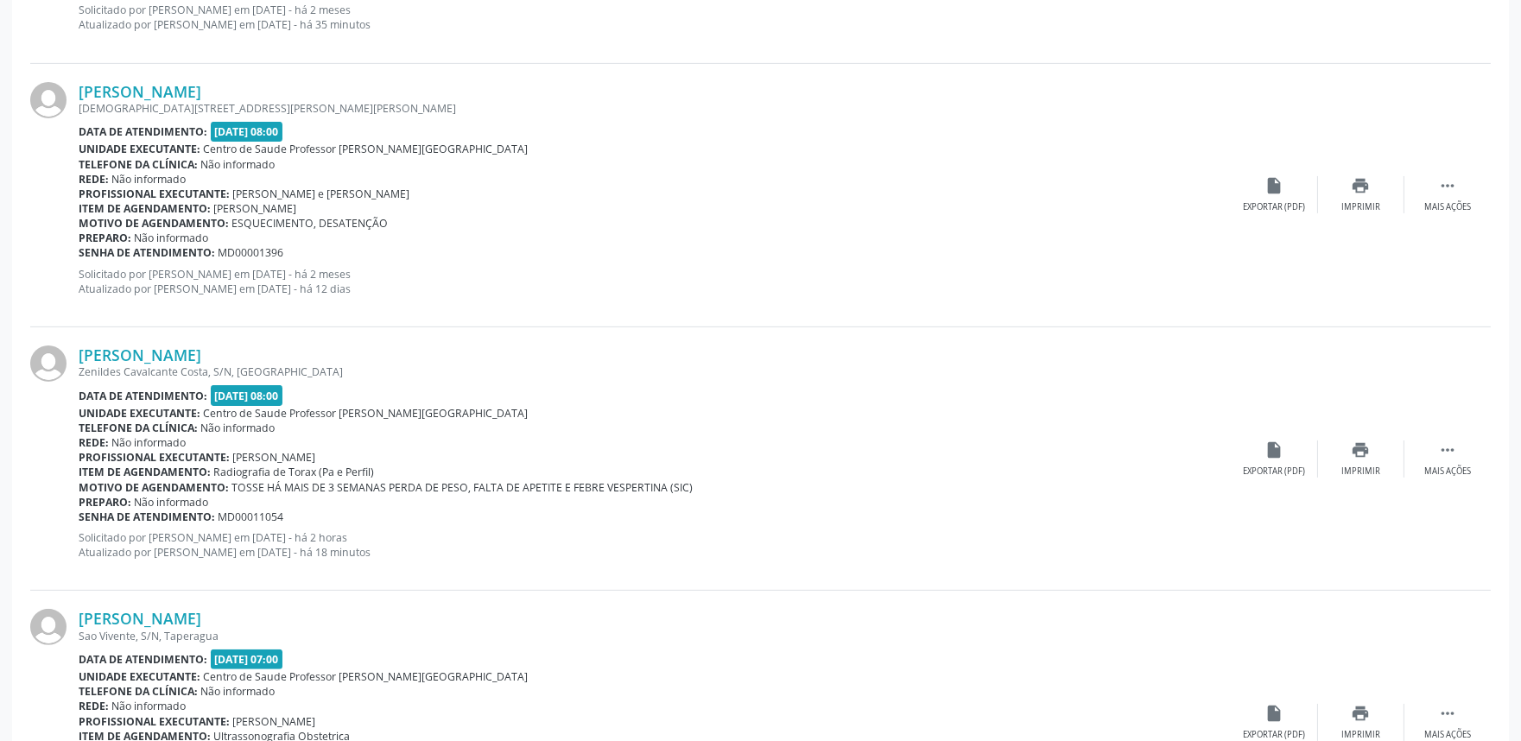
click at [1352, 433] on div "[PERSON_NAME] Zenildes Cavalcante [PERSON_NAME], S/N, [GEOGRAPHIC_DATA] Data de…" at bounding box center [760, 458] width 1461 height 263
click at [1360, 444] on icon "print" at bounding box center [1361, 450] width 19 height 19
click at [201, 350] on link "[PERSON_NAME]" at bounding box center [140, 354] width 123 height 19
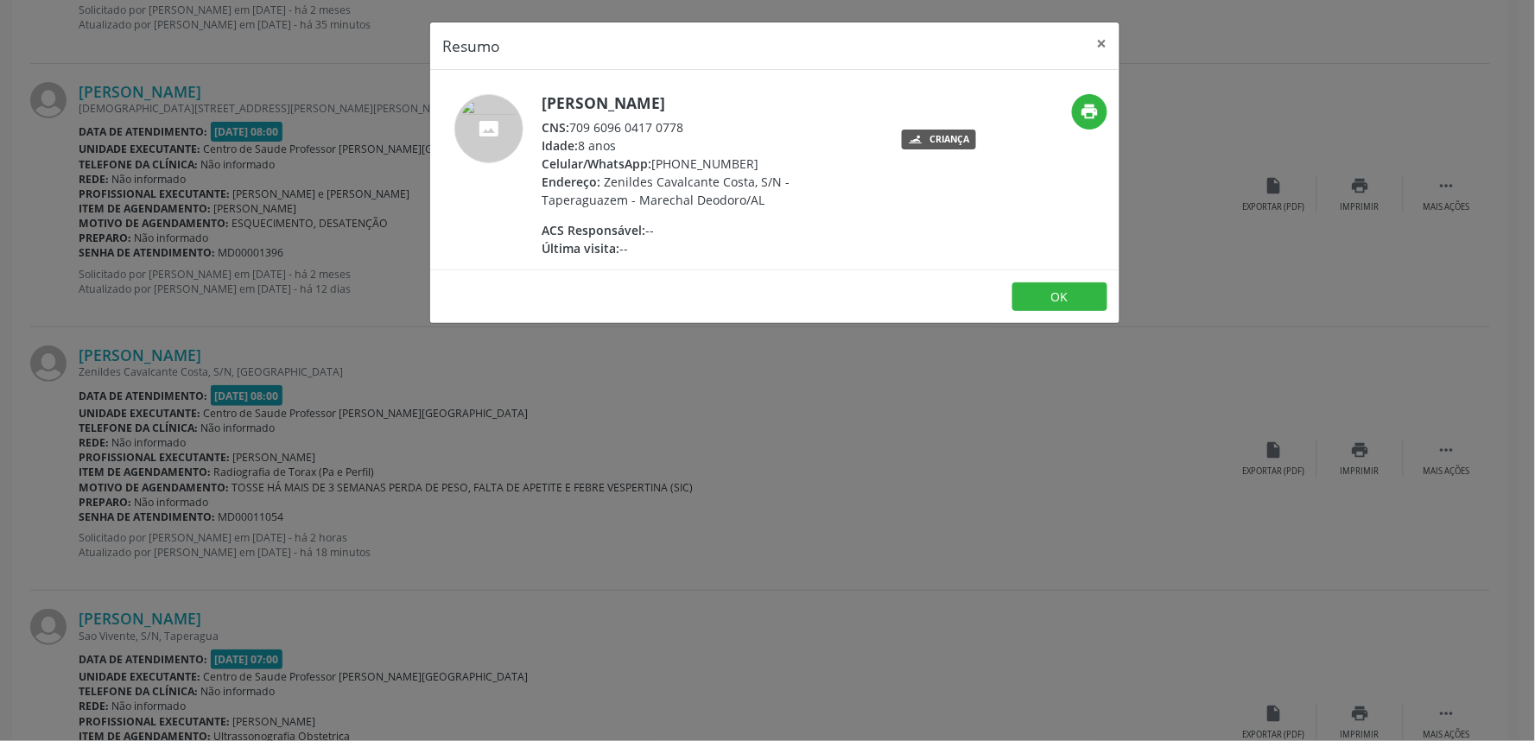
drag, startPoint x: 573, startPoint y: 145, endPoint x: 693, endPoint y: 151, distance: 120.2
click at [693, 136] on div "CNS: 709 6096 0417 0778" at bounding box center [710, 127] width 336 height 18
copy div "709 6096 0417 0778"
click at [878, 446] on div "Resumo × [PERSON_NAME] CNS: 709 6096 0417 0778 Idade: 8 anos Celular/WhatsApp: …" at bounding box center [767, 370] width 1535 height 741
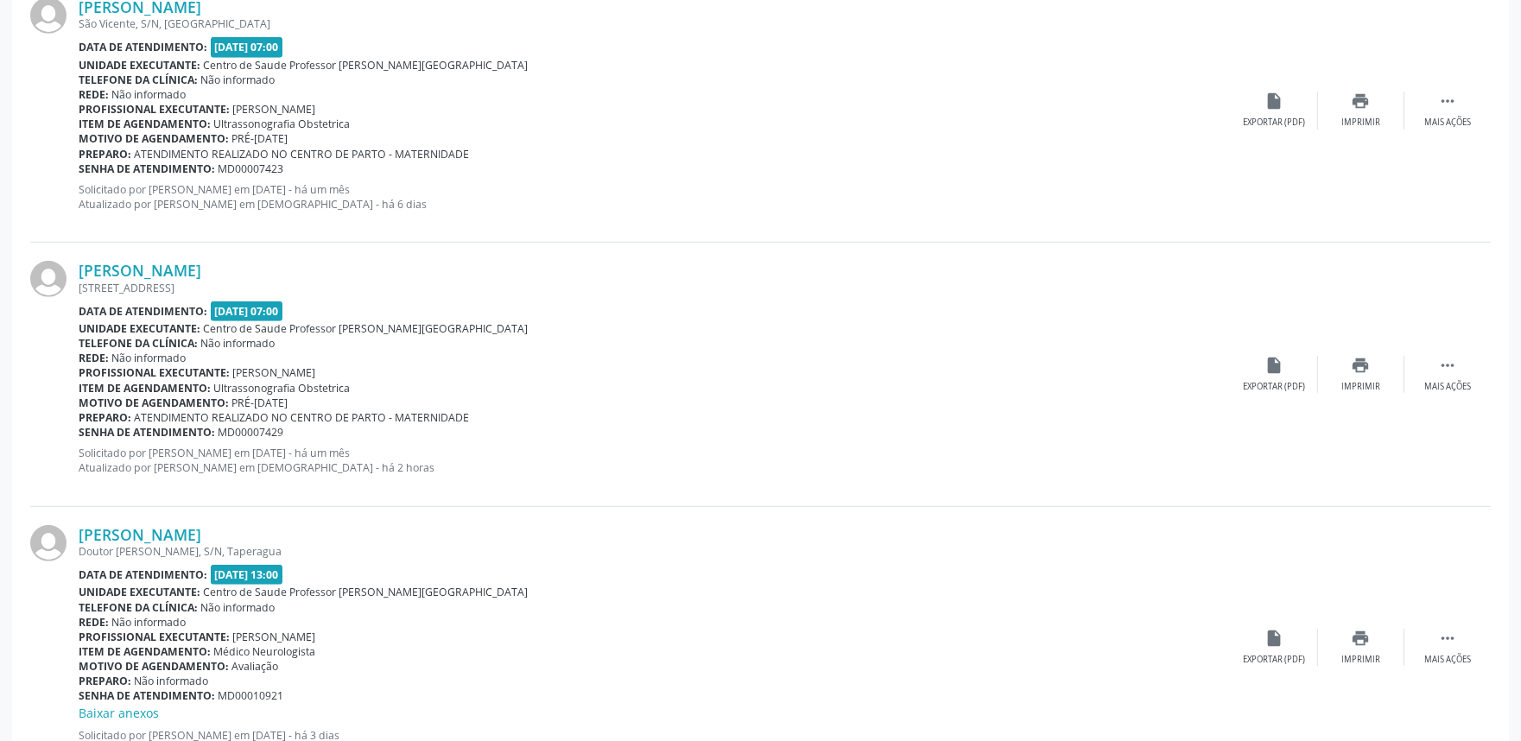
scroll to position [2154, 0]
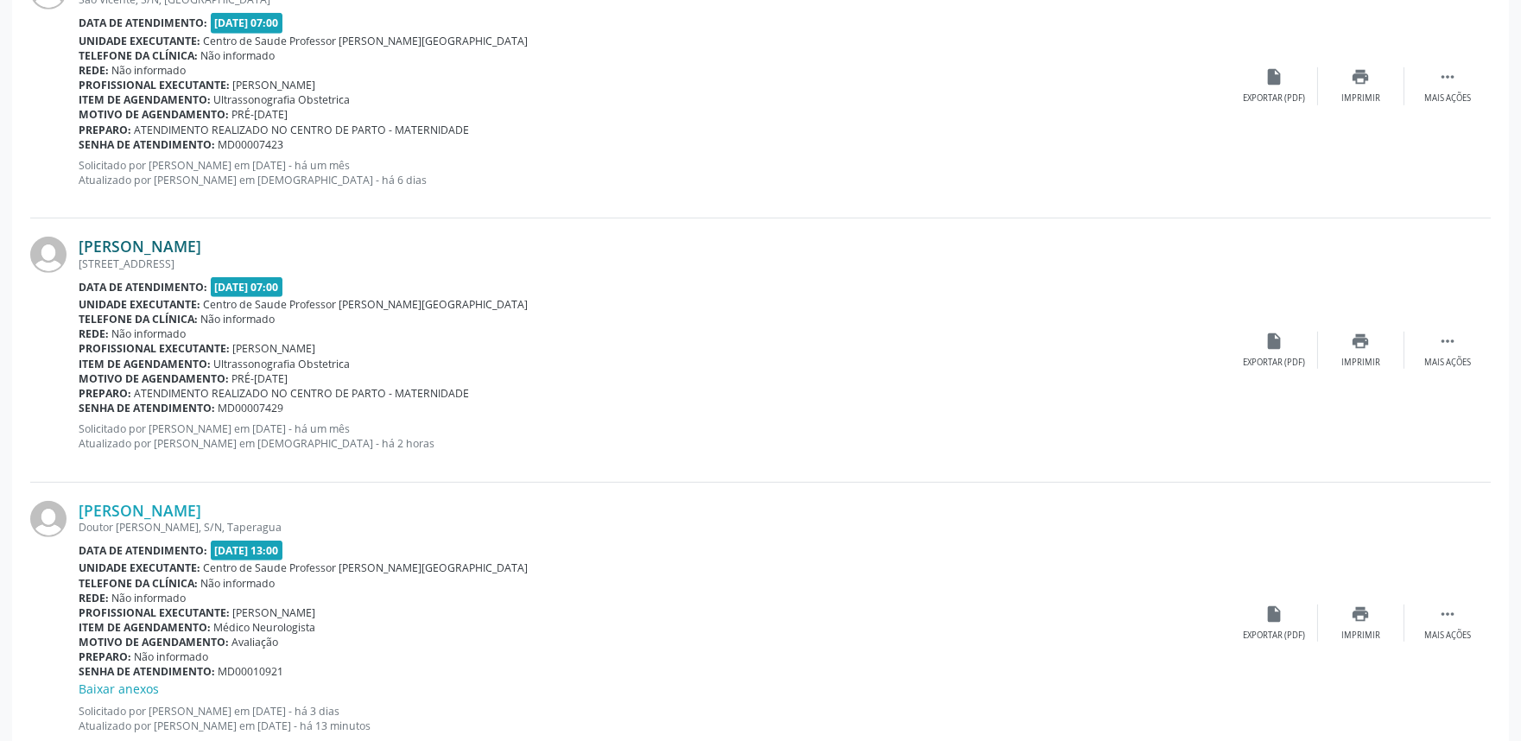
click at [193, 245] on link "[PERSON_NAME]" at bounding box center [140, 246] width 123 height 19
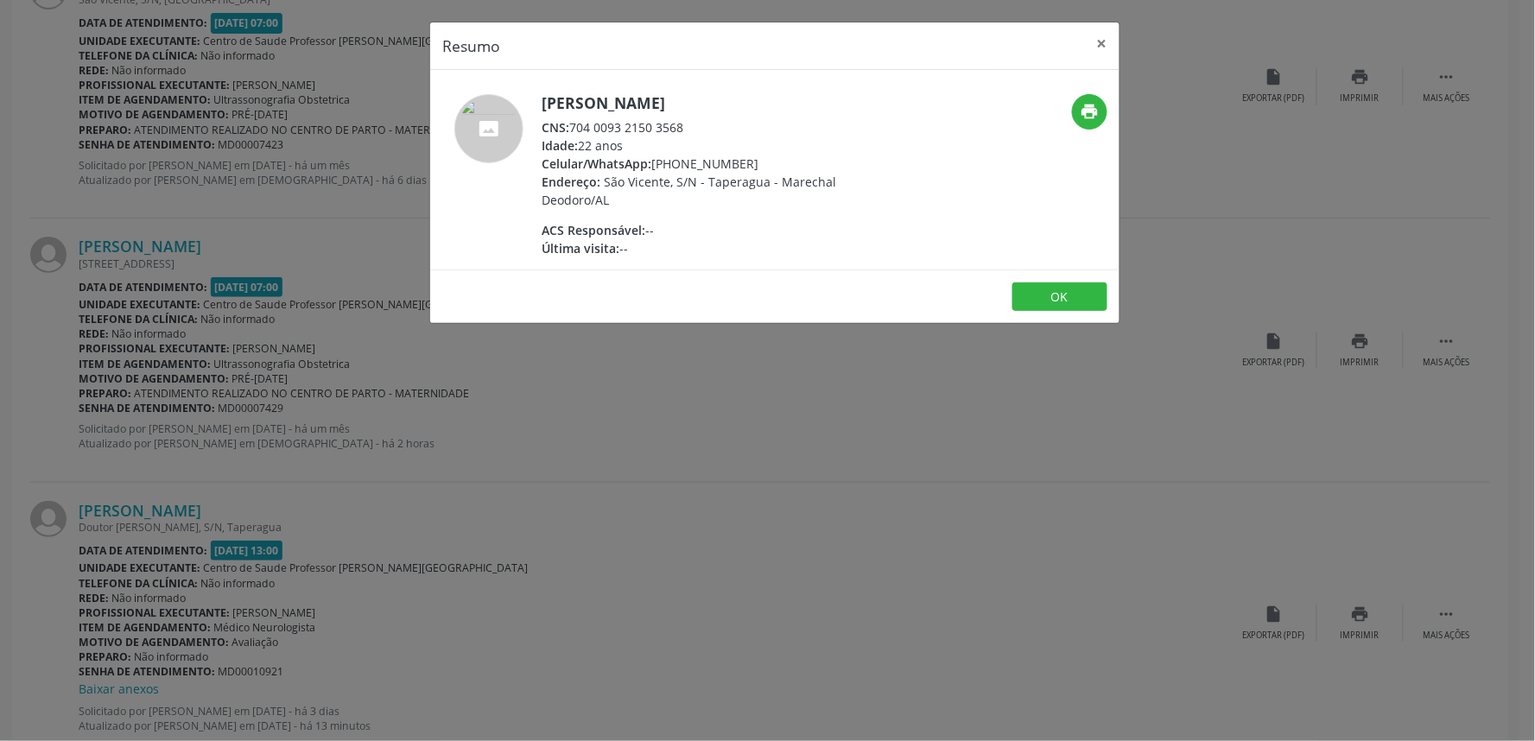
drag, startPoint x: 574, startPoint y: 125, endPoint x: 694, endPoint y: 132, distance: 121.1
click at [694, 132] on div "CNS: 704 0093 2150 3568" at bounding box center [710, 127] width 336 height 18
copy div "704 0093 2150 3568"
click at [866, 490] on div "Resumo × [PERSON_NAME] CNS: 704 0093 2150 3568 Idade: 22 anos Celular/WhatsApp:…" at bounding box center [767, 370] width 1535 height 741
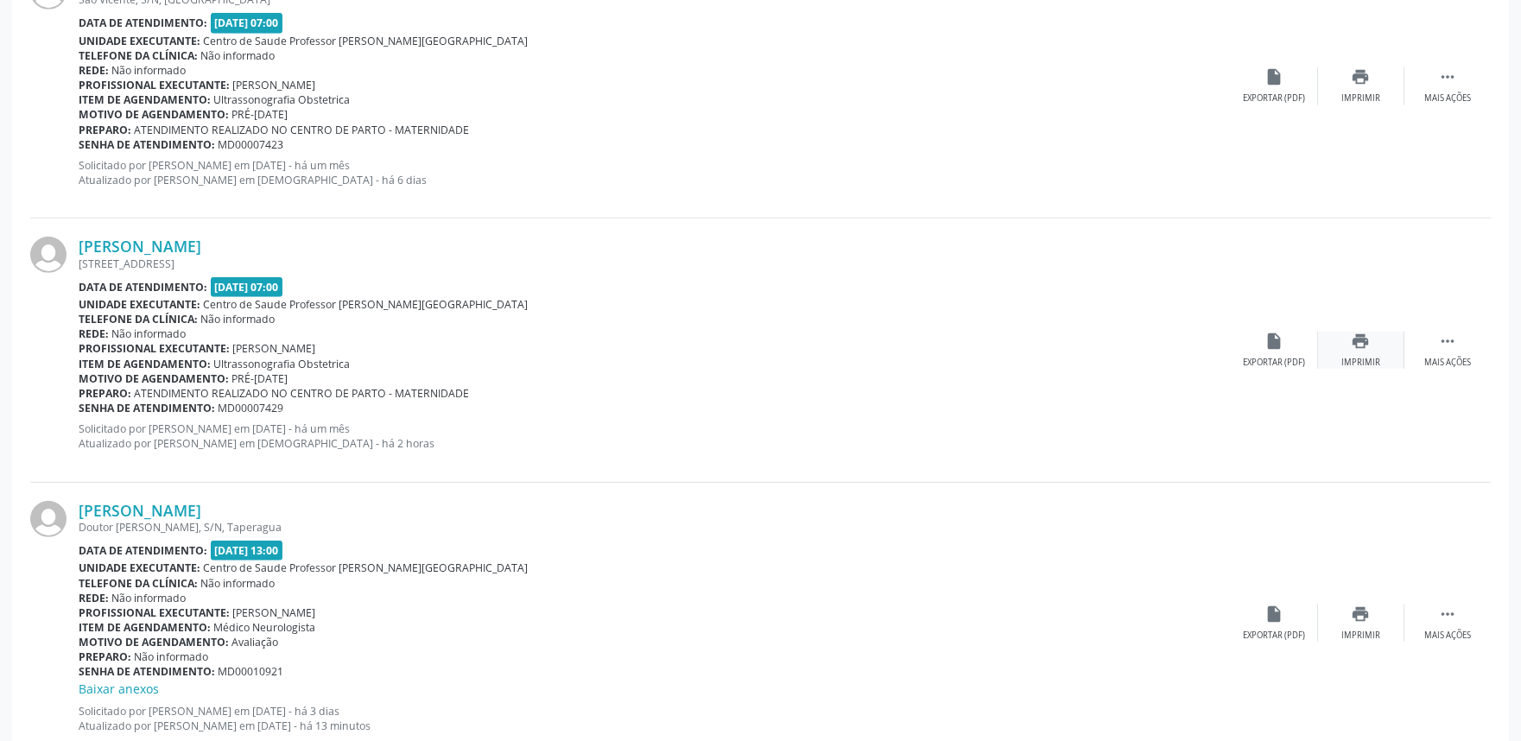
click at [1366, 342] on icon "print" at bounding box center [1361, 341] width 19 height 19
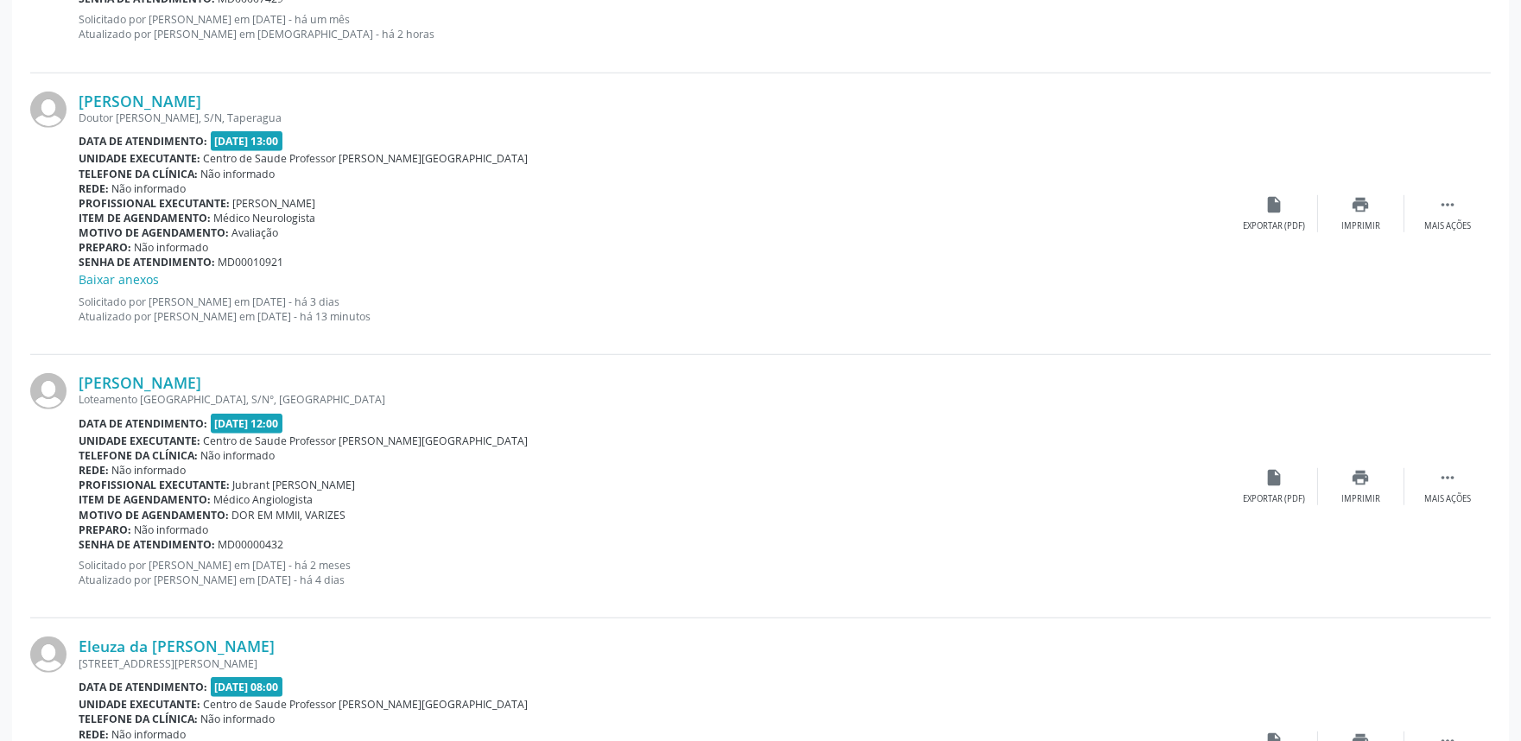
scroll to position [2571, 0]
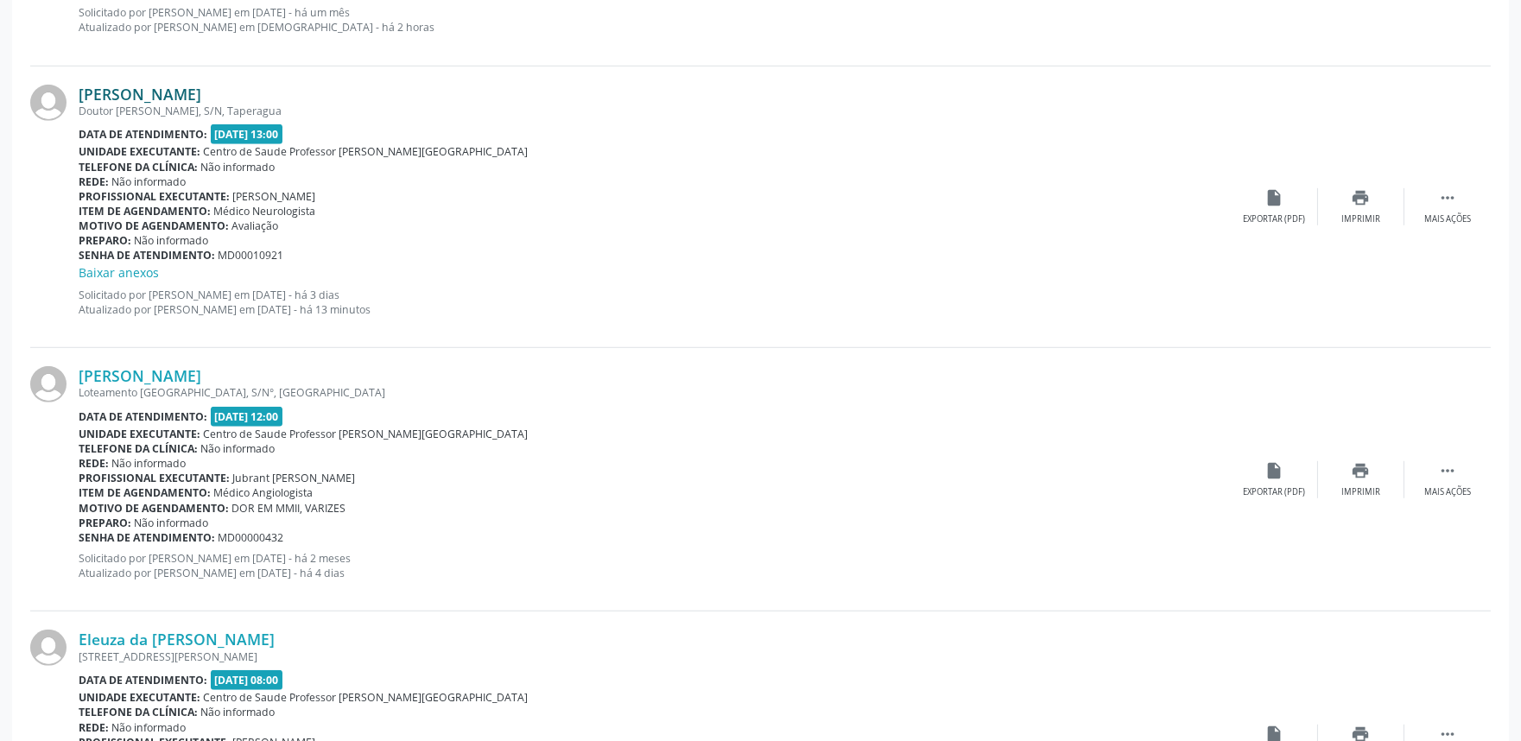
click at [201, 90] on link "[PERSON_NAME]" at bounding box center [140, 94] width 123 height 19
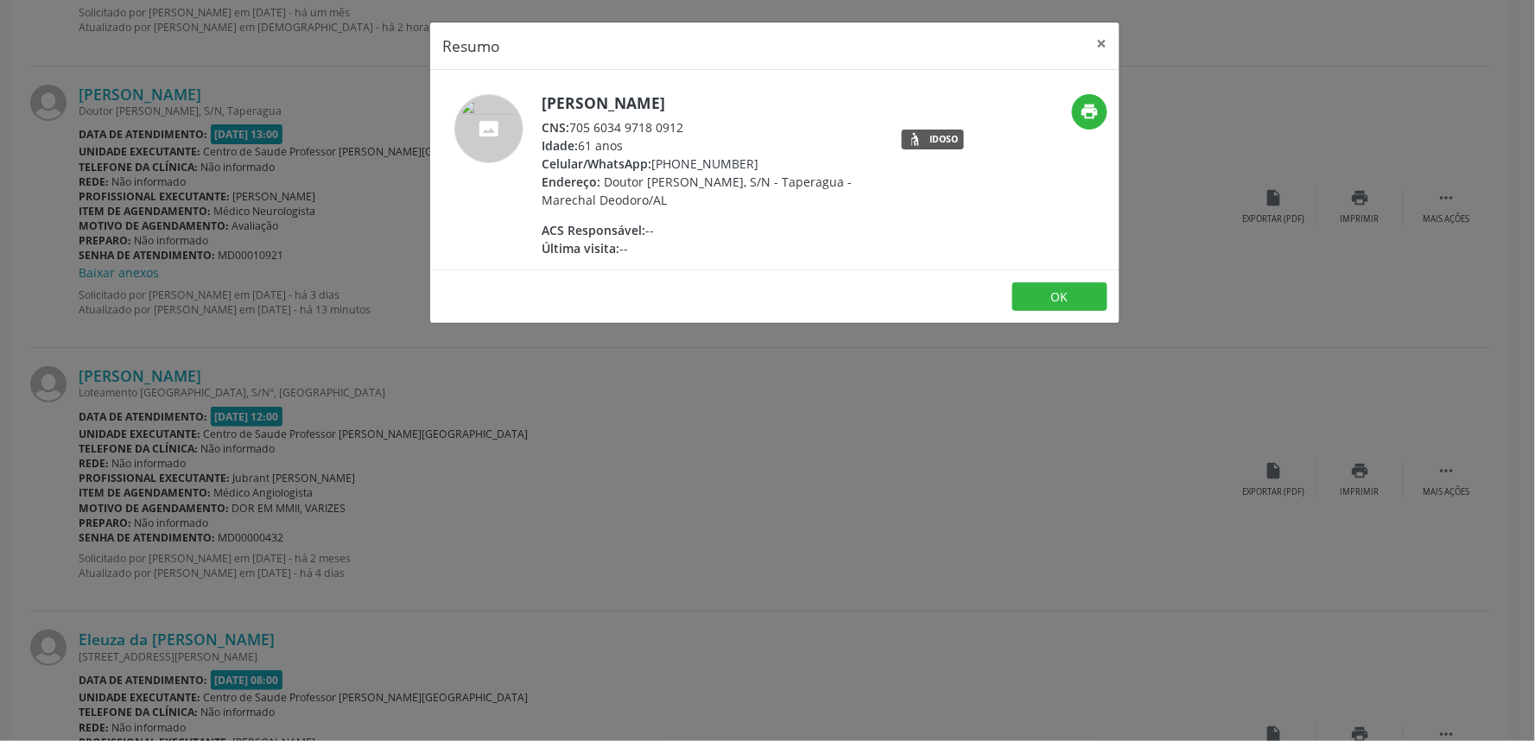
drag, startPoint x: 574, startPoint y: 124, endPoint x: 691, endPoint y: 122, distance: 116.6
click at [691, 122] on div "CNS: 705 6034 9718 0912" at bounding box center [710, 127] width 336 height 18
copy div "705 6034 9718 0912"
click at [709, 511] on div "Resumo × [PERSON_NAME] CNS: 705 6034 9718 0912 Idade: 61 anos Celular/WhatsApp:…" at bounding box center [767, 370] width 1535 height 741
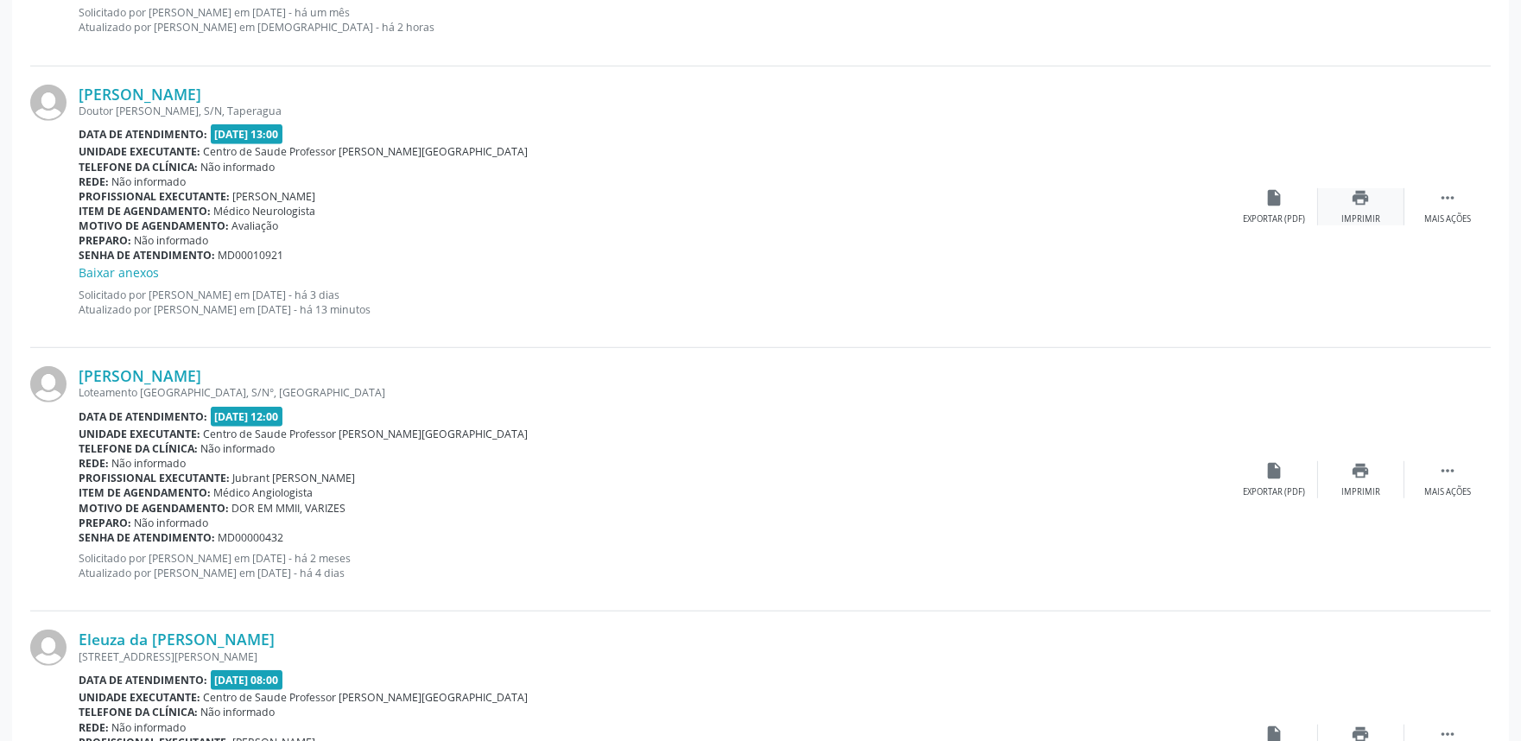
click at [1345, 218] on div "Imprimir" at bounding box center [1360, 219] width 39 height 12
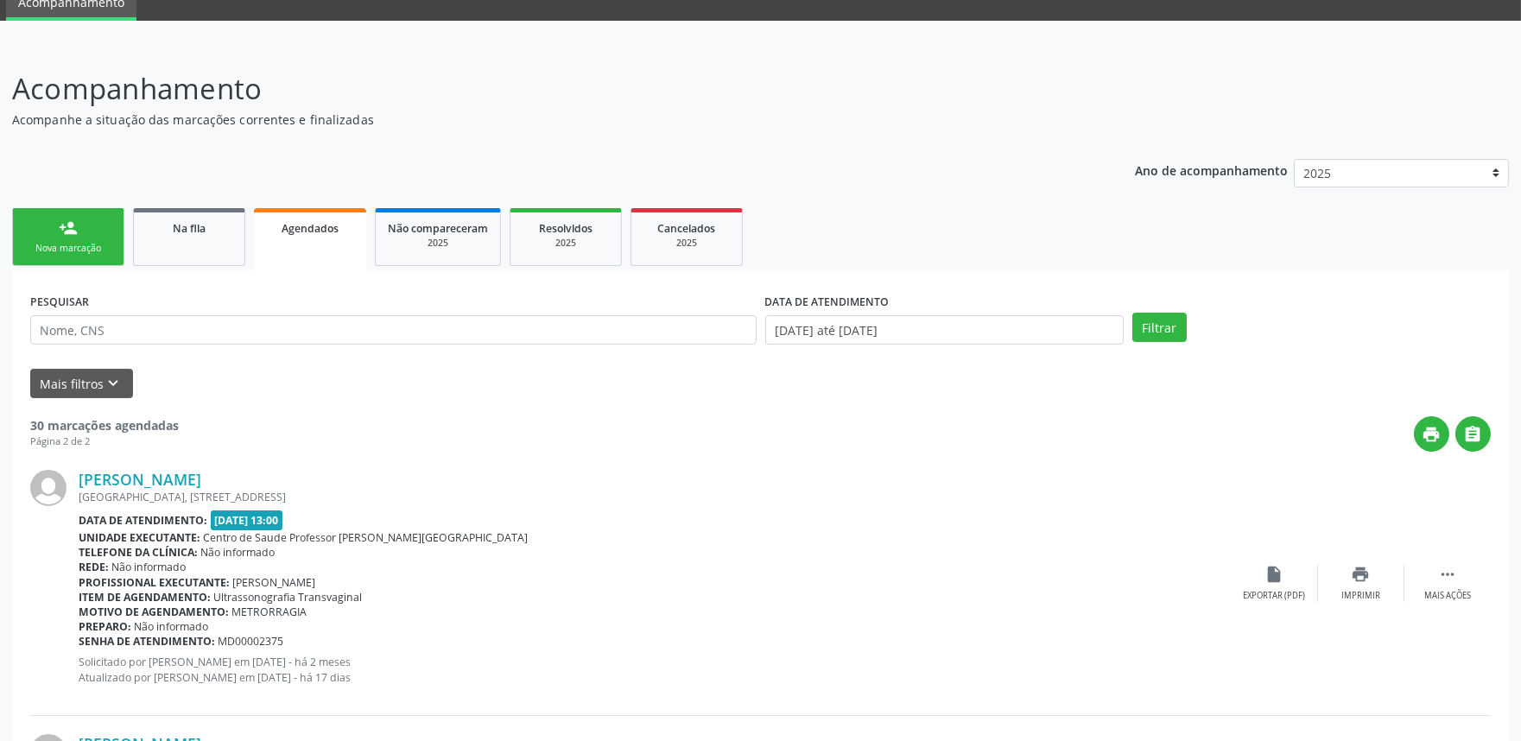
scroll to position [0, 0]
